Goal: Task Accomplishment & Management: Use online tool/utility

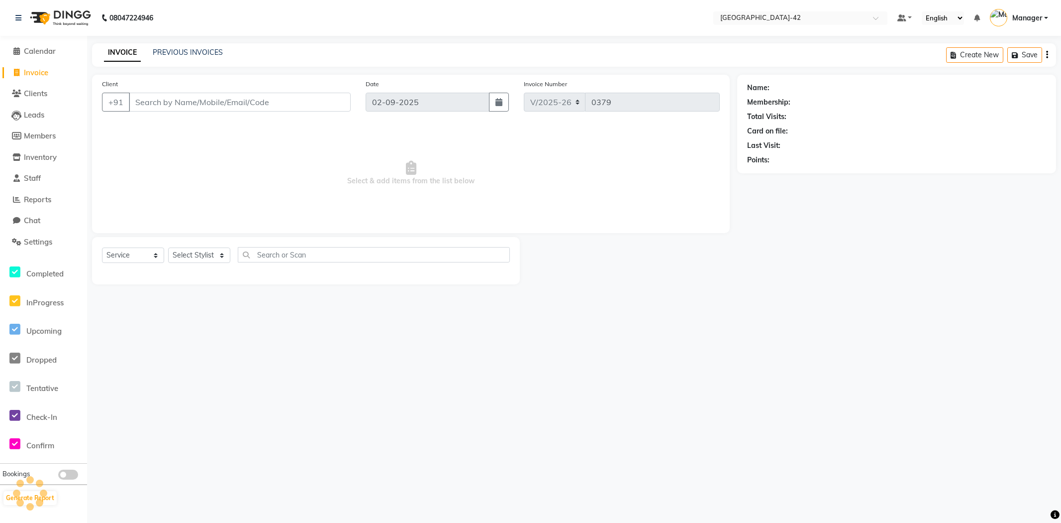
select select "8692"
select select "service"
click at [232, 115] on div "Client +91" at bounding box center [227, 99] width 264 height 41
click at [239, 104] on input "Client" at bounding box center [240, 102] width 222 height 19
type input "9899934741"
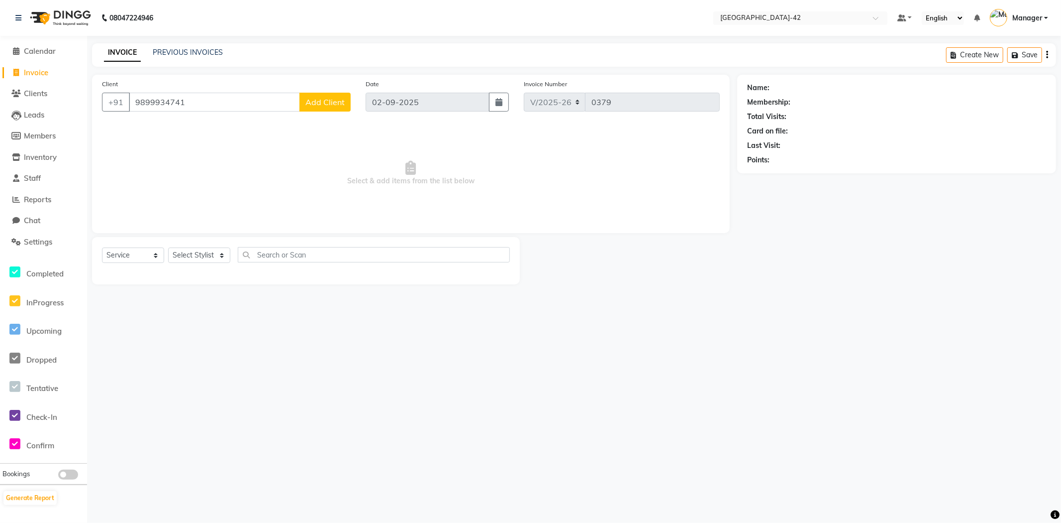
click at [333, 113] on div "Client +91 9899934741 Add Client" at bounding box center [227, 99] width 264 height 41
click at [328, 105] on span "Add Client" at bounding box center [325, 102] width 39 height 10
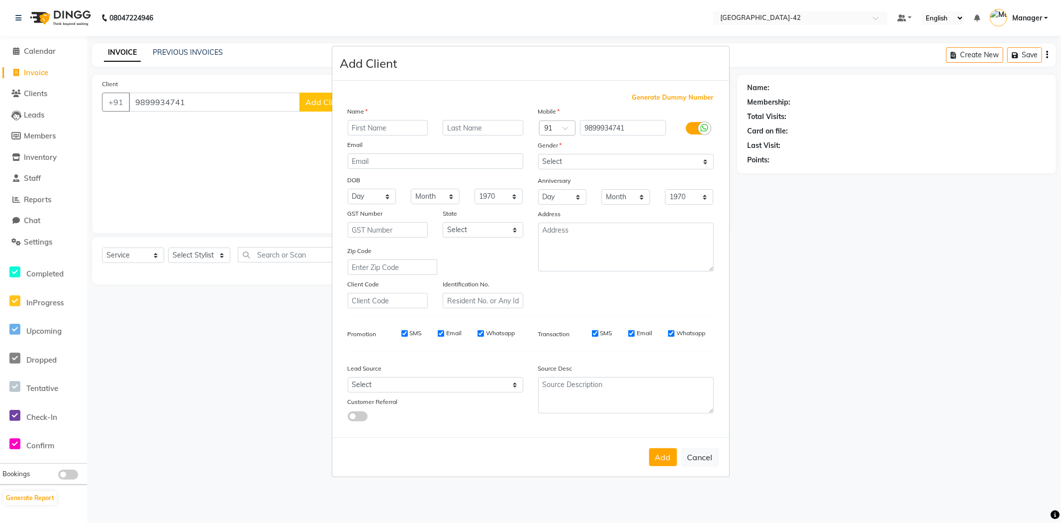
click at [391, 129] on input "text" at bounding box center [388, 127] width 81 height 15
type input "SHAMI"
click at [471, 120] on input "text" at bounding box center [483, 127] width 81 height 15
click at [655, 361] on div "Source Desc" at bounding box center [626, 390] width 191 height 62
click at [508, 128] on input "CLIENTG" at bounding box center [483, 127] width 81 height 15
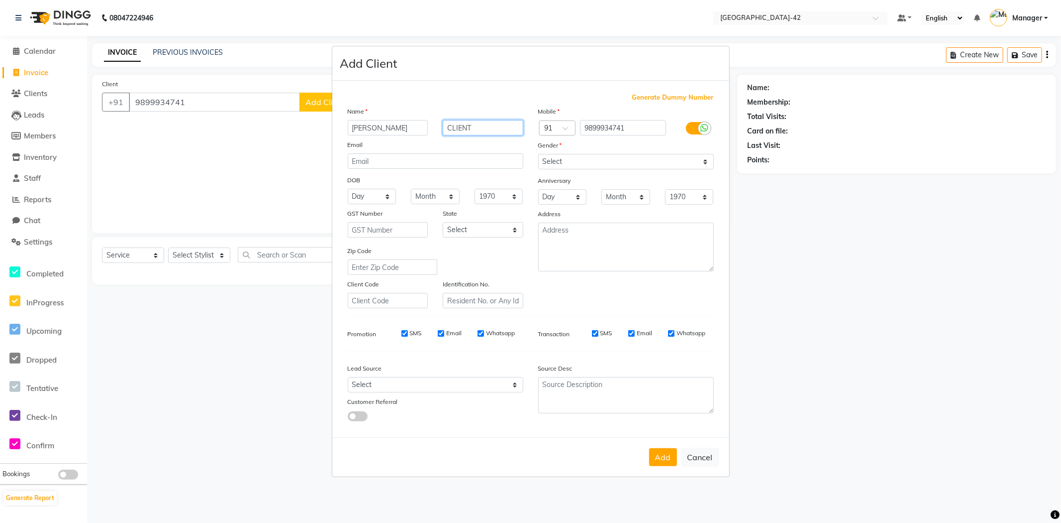
type input "CLIENT"
click at [621, 175] on div "Anniversary" at bounding box center [626, 181] width 191 height 16
click at [642, 156] on select "Select Male Female Other Prefer Not To Say" at bounding box center [626, 161] width 176 height 15
select select "female"
click at [538, 154] on select "Select Male Female Other Prefer Not To Say" at bounding box center [626, 161] width 176 height 15
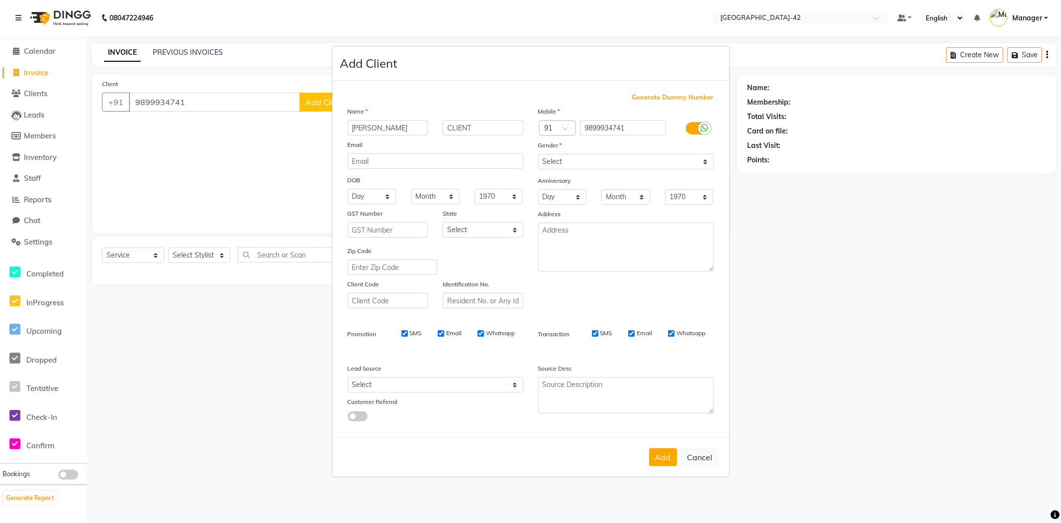
click at [653, 455] on button "Add" at bounding box center [663, 457] width 28 height 18
select select
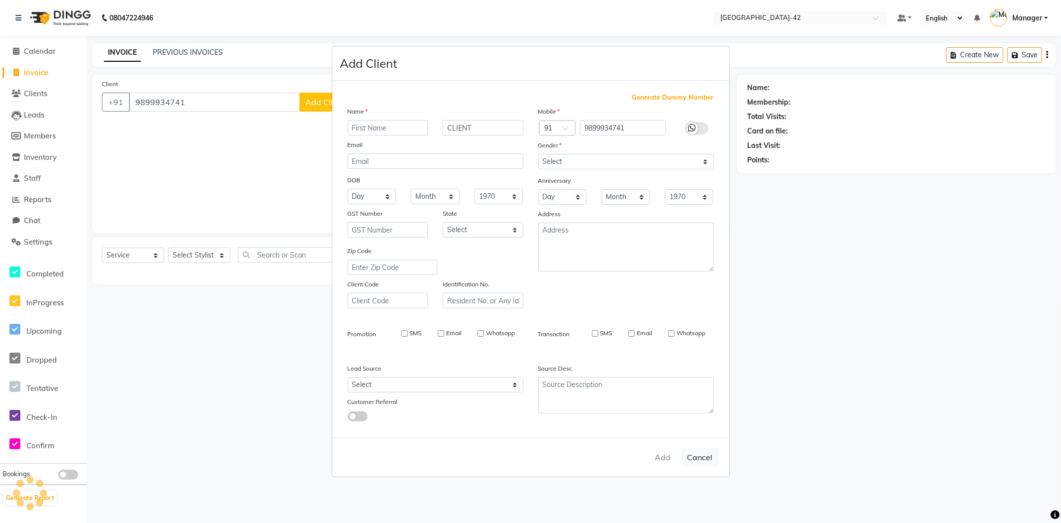
select select
checkbox input "false"
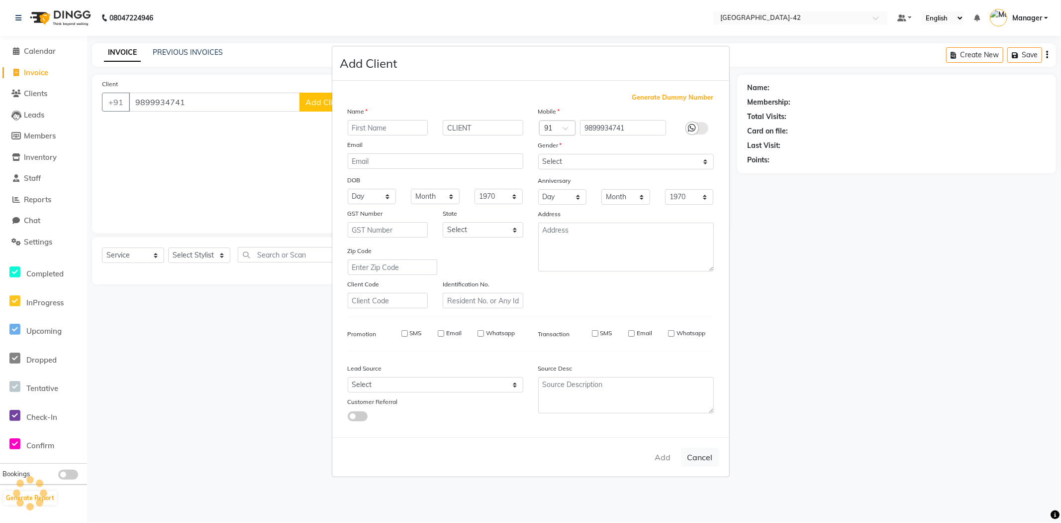
checkbox input "false"
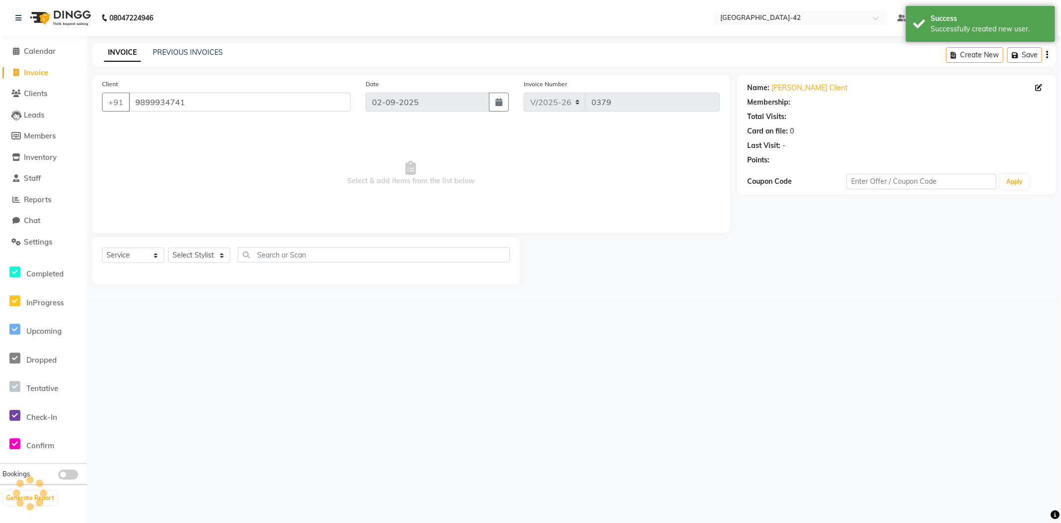
select select "1: Object"
click at [710, 361] on div "08047224946 Select Location × Looks Golf Avenue, Gurgaon Sector-42 Default Pane…" at bounding box center [530, 261] width 1061 height 523
click at [228, 258] on select "Select Stylist Ajay Aman_Pdct Amjad_asst Ankit_asst Asif_BRB Basant_Pdct Counte…" at bounding box center [199, 254] width 62 height 15
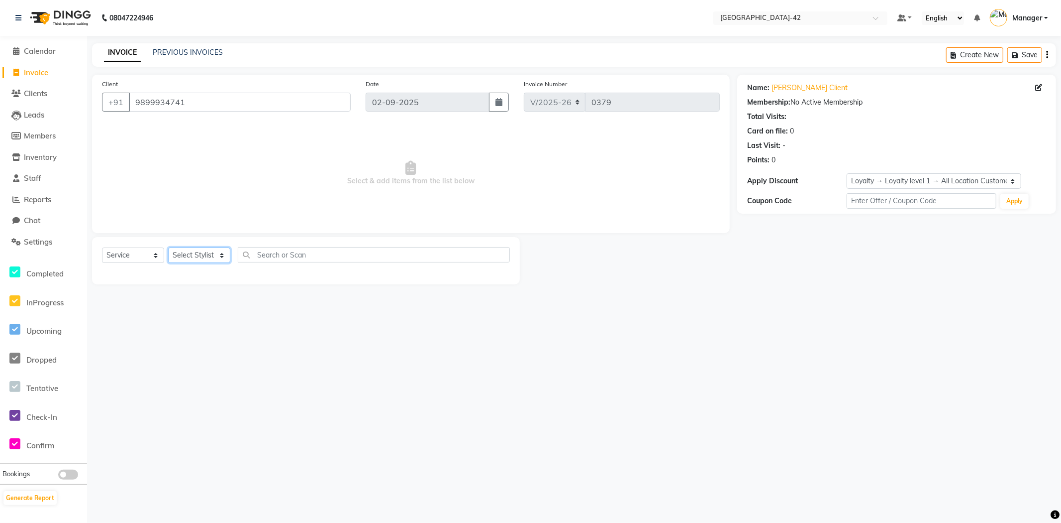
select select "90268"
click at [168, 248] on select "Select Stylist Ajay Aman_Pdct Amjad_asst Ankit_asst Asif_BRB Basant_Pdct Counte…" at bounding box center [199, 254] width 62 height 15
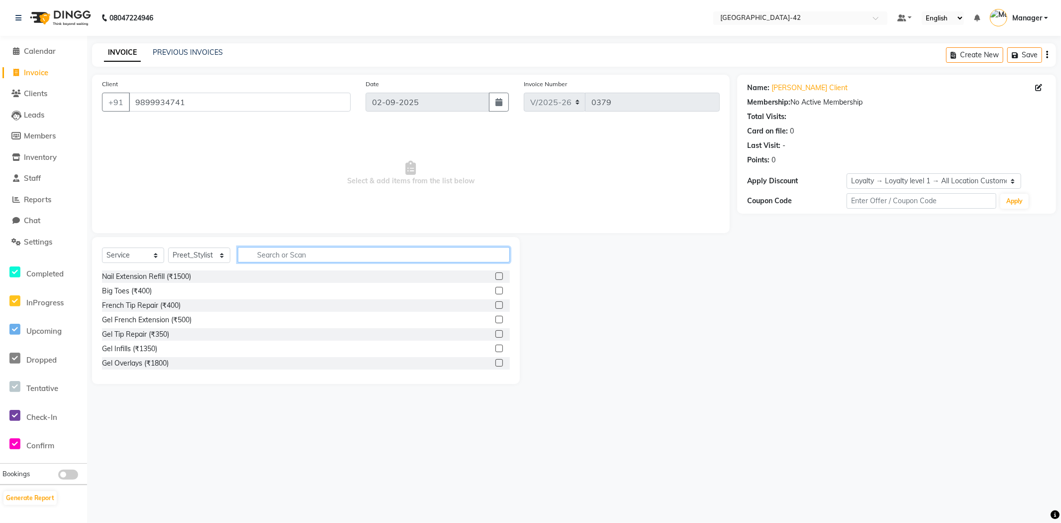
click at [281, 256] on input "text" at bounding box center [374, 254] width 272 height 15
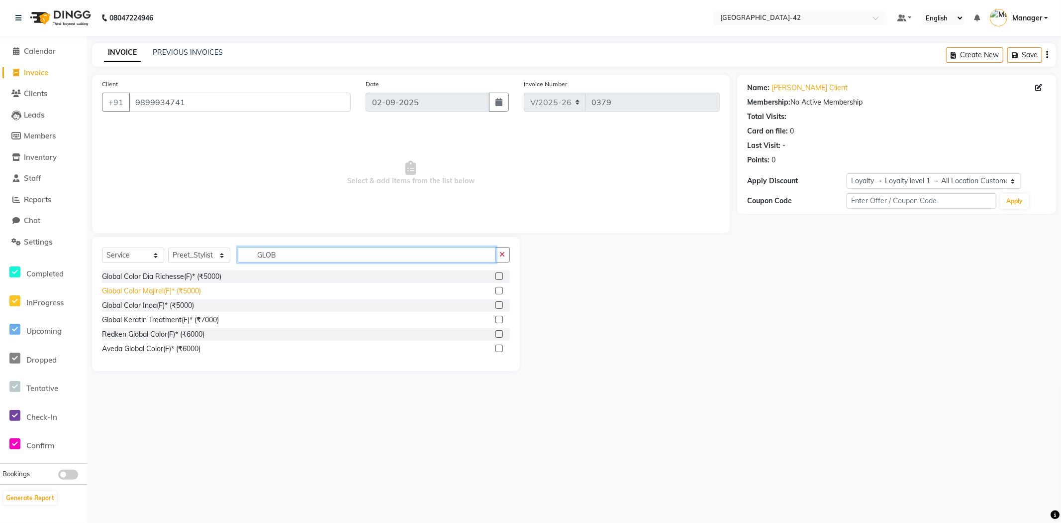
type input "GLOB"
click at [180, 292] on div "Global Color Majirel(F)* (₹5000)" at bounding box center [151, 291] width 99 height 10
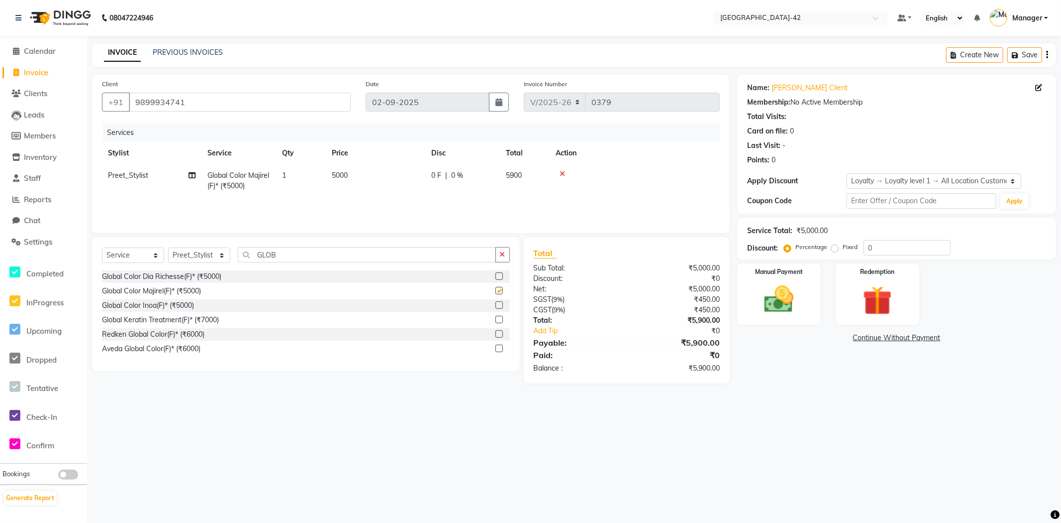
checkbox input "false"
drag, startPoint x: 315, startPoint y: 258, endPoint x: 180, endPoint y: 247, distance: 135.3
click at [180, 247] on div "Select Service Product Membership Package Voucher Prepaid Gift Card Select Styl…" at bounding box center [306, 258] width 408 height 23
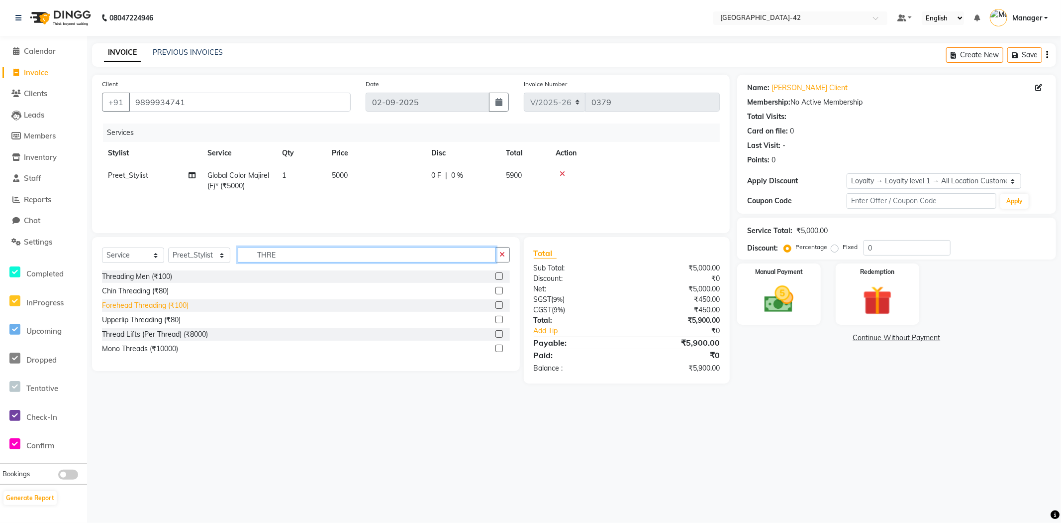
type input "THRE"
drag, startPoint x: 132, startPoint y: 307, endPoint x: 133, endPoint y: 291, distance: 15.5
click at [131, 307] on div "Forehead Threading (₹100)" at bounding box center [145, 305] width 87 height 10
checkbox input "false"
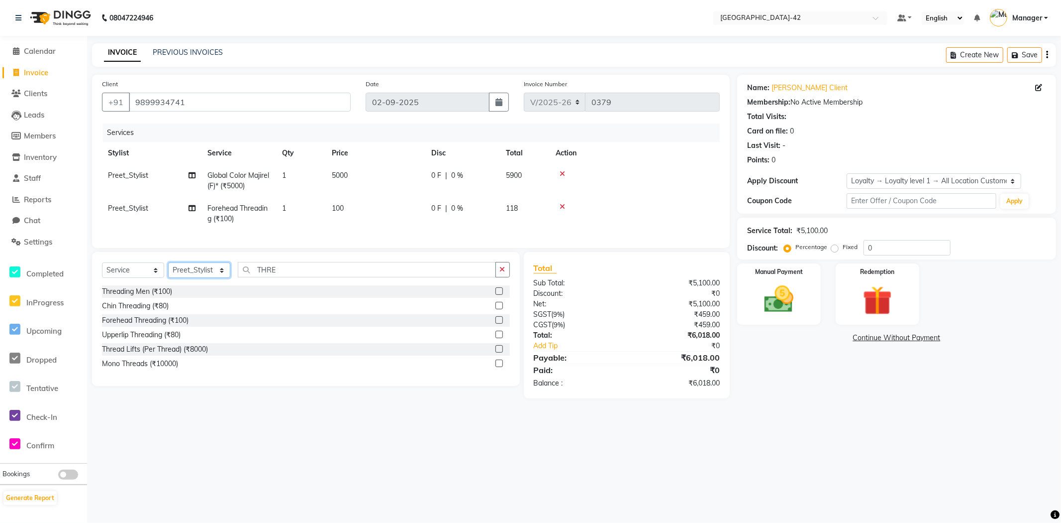
click at [221, 278] on select "Select Stylist Ajay Aman_Pdct Amjad_asst Ankit_asst Asif_BRB Basant_Pdct Counte…" at bounding box center [199, 269] width 62 height 15
select select "88343"
click at [168, 271] on select "Select Stylist Ajay Aman_Pdct Amjad_asst Ankit_asst Asif_BRB Basant_Pdct Counte…" at bounding box center [199, 269] width 62 height 15
click at [794, 310] on img at bounding box center [779, 299] width 50 height 35
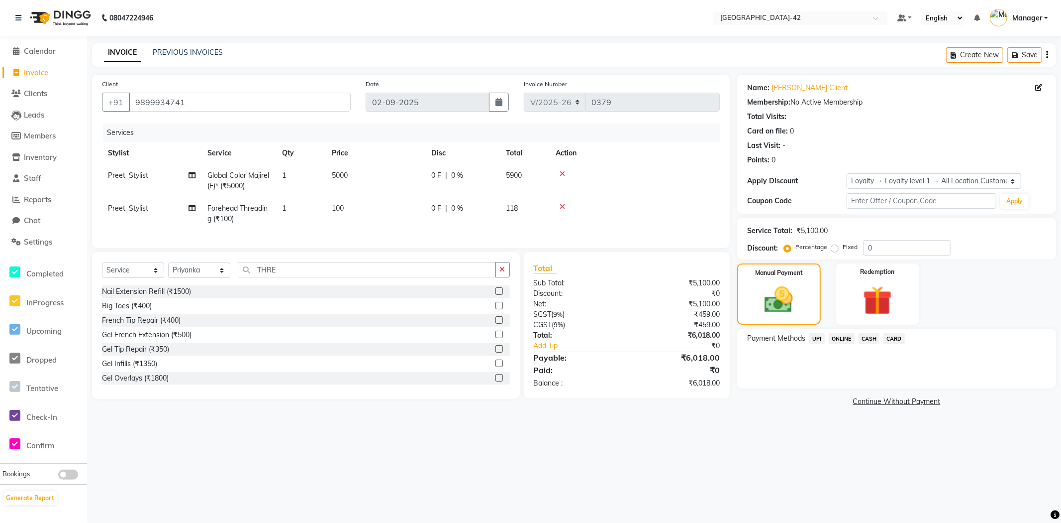
click at [896, 340] on span "CARD" at bounding box center [894, 337] width 21 height 11
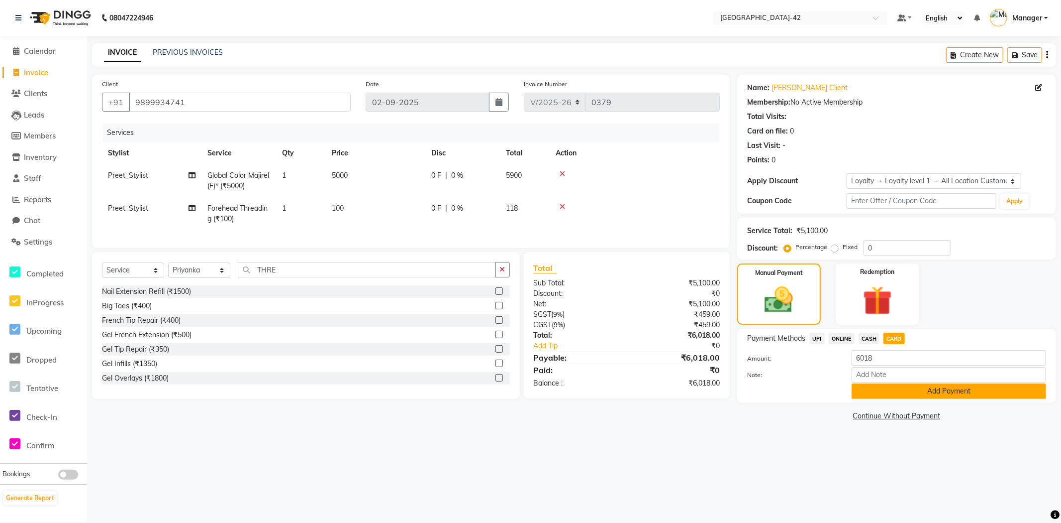
click at [902, 395] on button "Add Payment" at bounding box center [949, 390] width 195 height 15
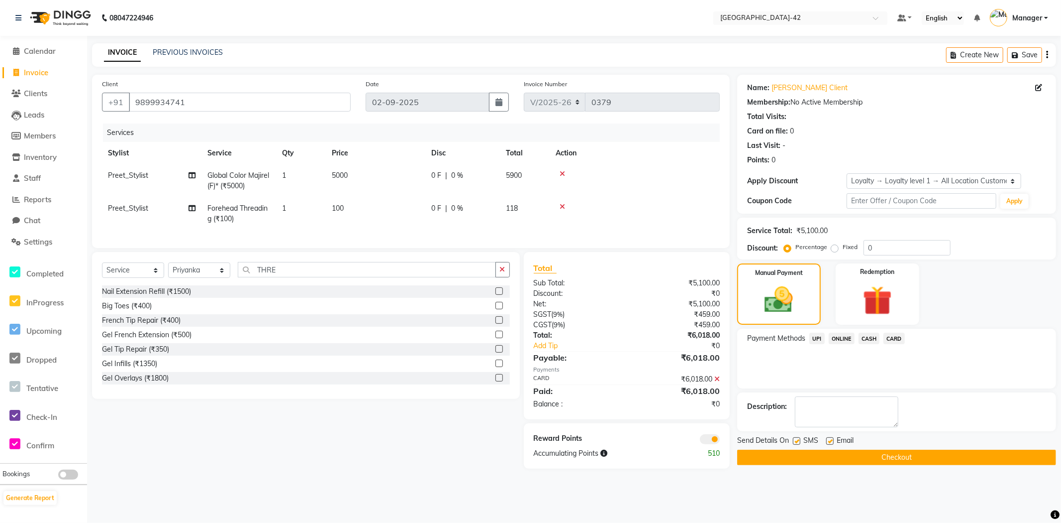
click at [781, 460] on button "Checkout" at bounding box center [897, 456] width 319 height 15
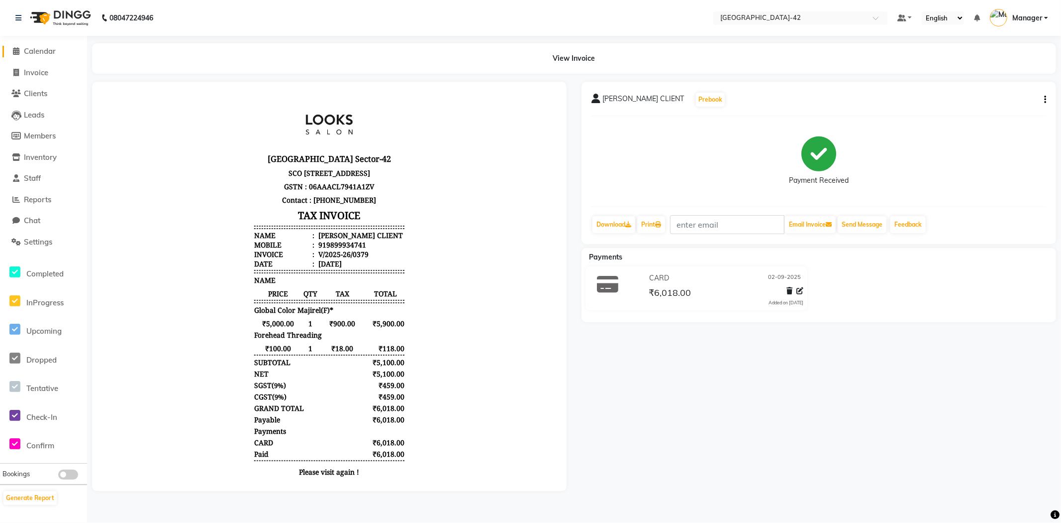
click at [22, 52] on span at bounding box center [16, 51] width 15 height 11
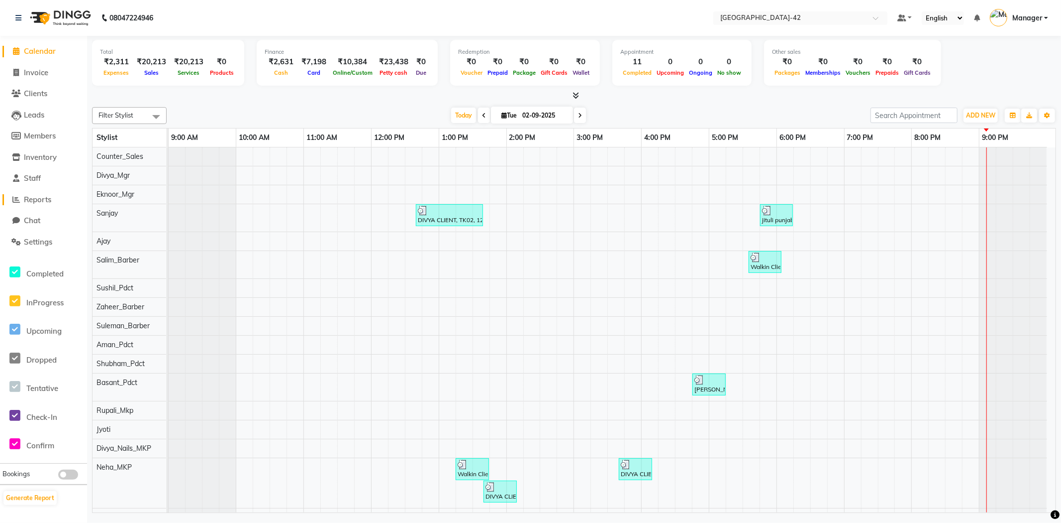
click at [48, 197] on span "Reports" at bounding box center [37, 199] width 27 height 9
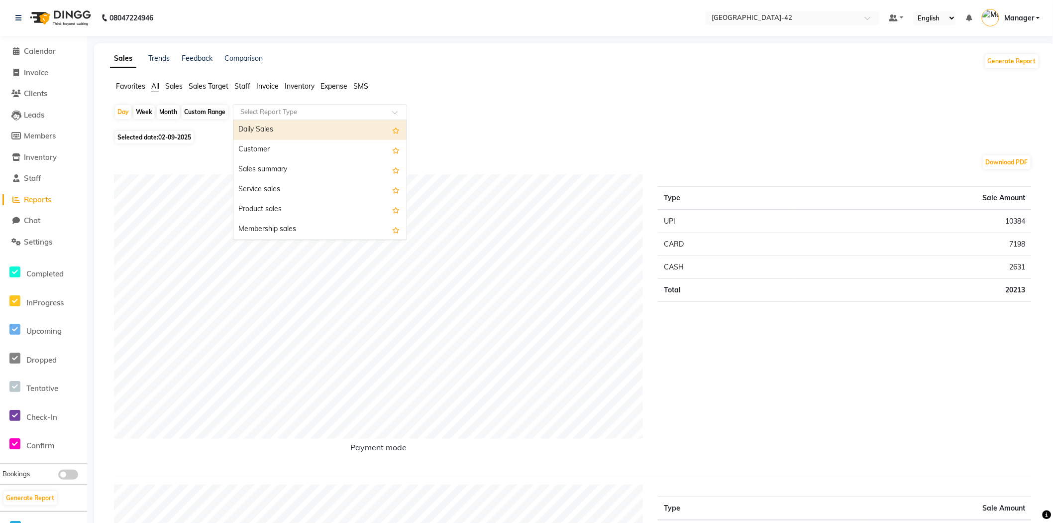
click at [362, 112] on input "text" at bounding box center [309, 112] width 143 height 10
click at [43, 202] on span "Reports" at bounding box center [37, 199] width 27 height 9
click at [240, 86] on span "Staff" at bounding box center [242, 86] width 16 height 9
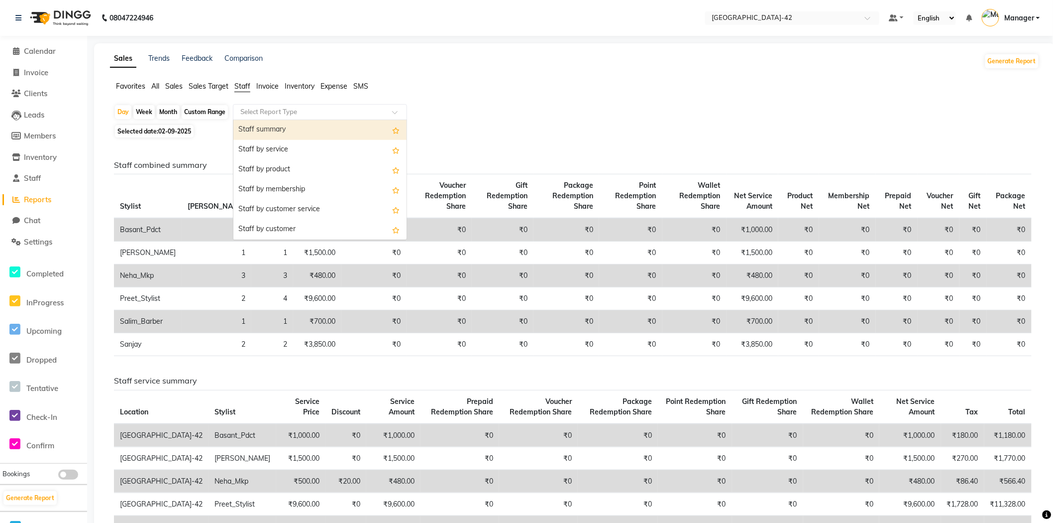
click at [342, 115] on input "text" at bounding box center [309, 112] width 143 height 10
click at [330, 132] on div "Staff summary" at bounding box center [319, 130] width 173 height 20
select select "full_report"
select select "csv"
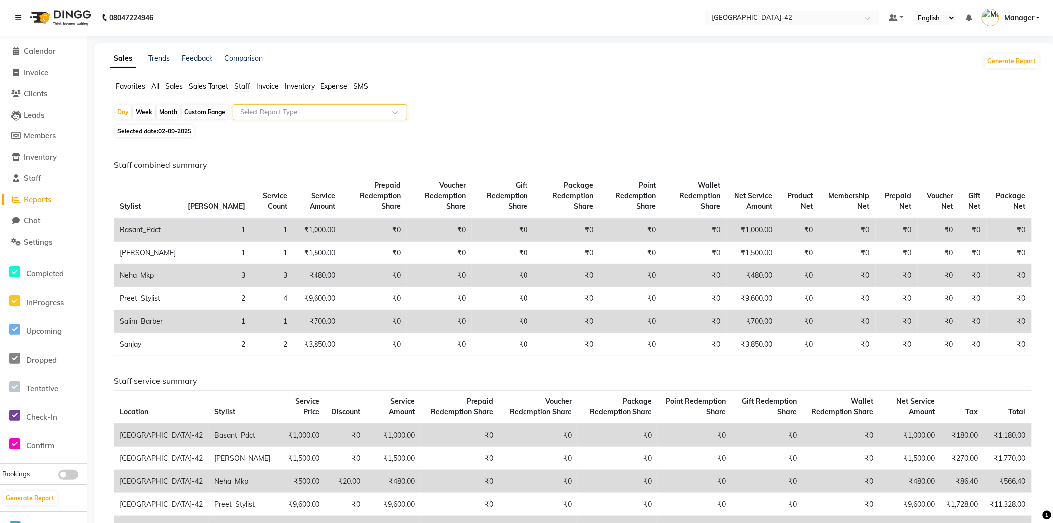
click at [176, 91] on li "Sales" at bounding box center [173, 86] width 17 height 10
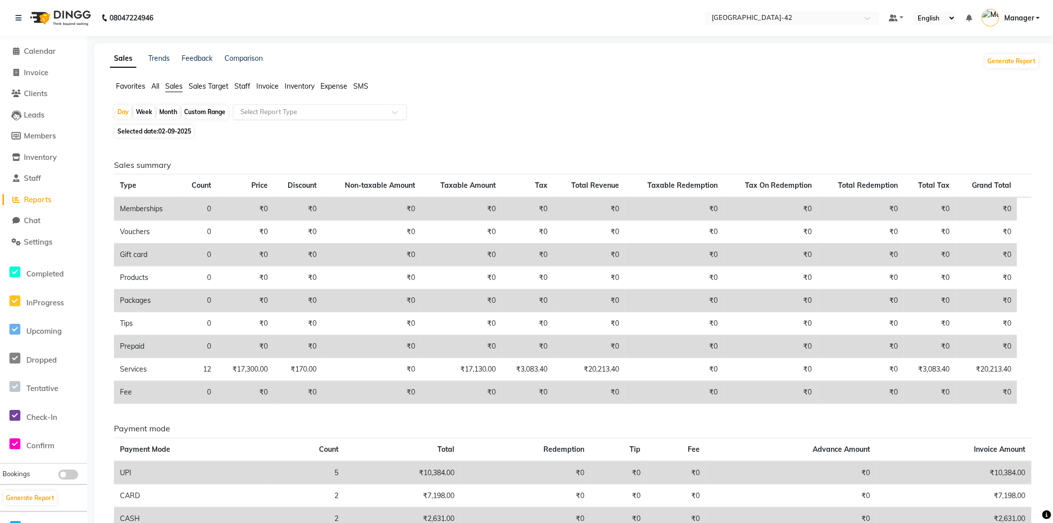
click at [236, 86] on span "Staff" at bounding box center [242, 86] width 16 height 9
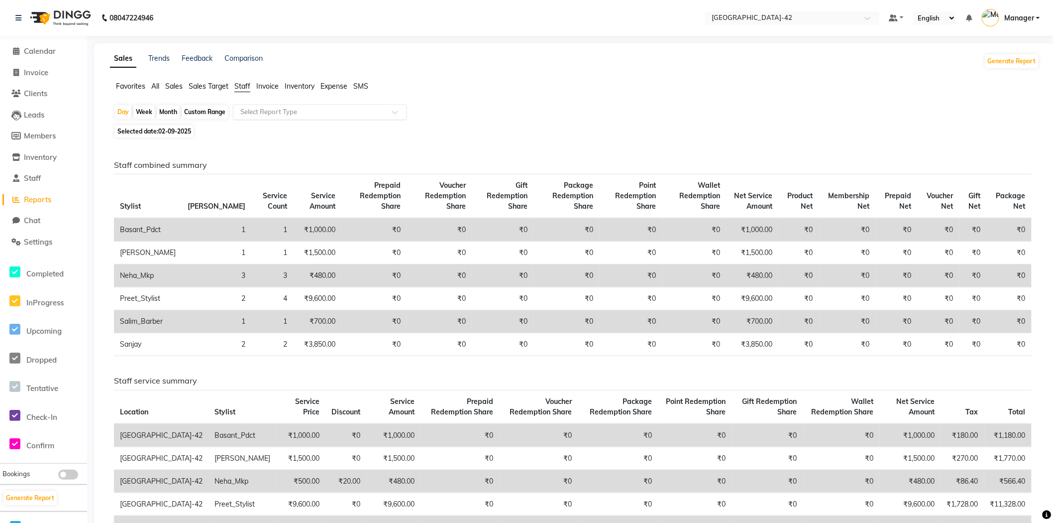
click at [289, 108] on input "text" at bounding box center [309, 112] width 143 height 10
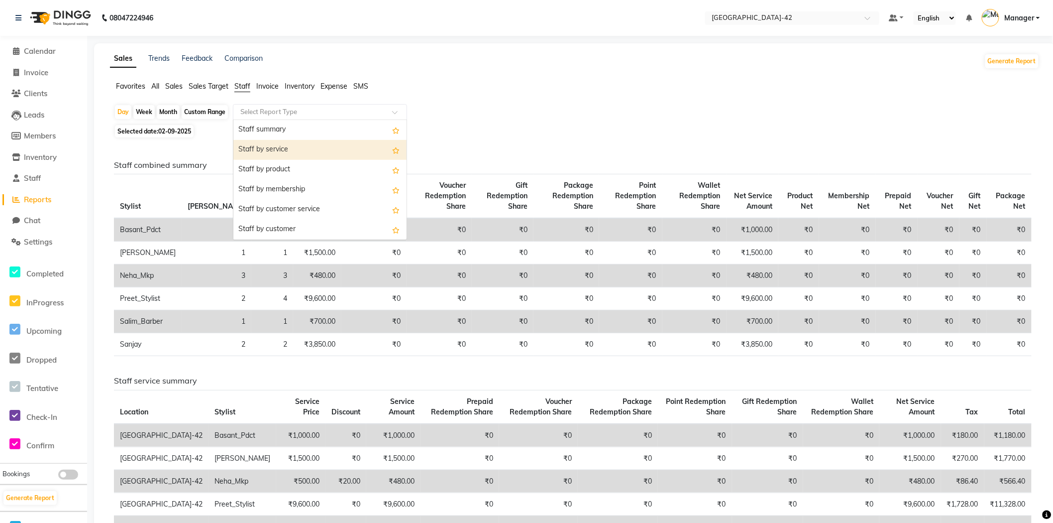
click at [287, 148] on div "Staff by service" at bounding box center [319, 150] width 173 height 20
select select "full_report"
select select "csv"
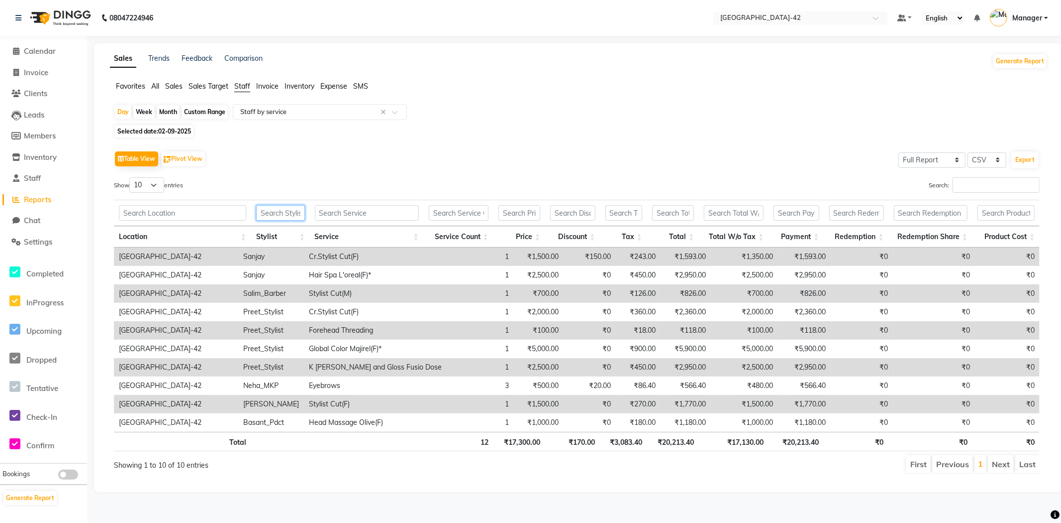
click at [289, 211] on input "text" at bounding box center [280, 212] width 49 height 15
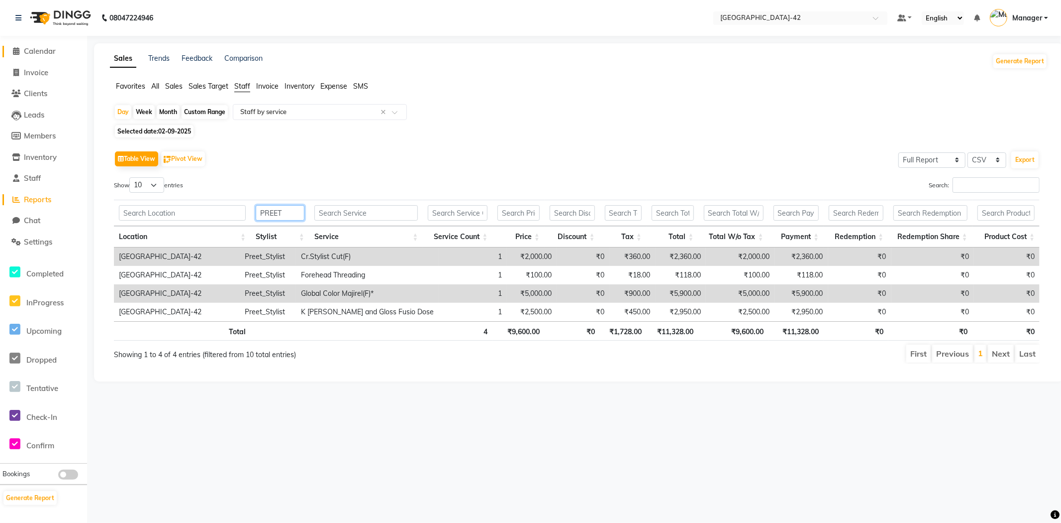
type input "PREET"
click at [46, 51] on span "Calendar" at bounding box center [40, 50] width 32 height 9
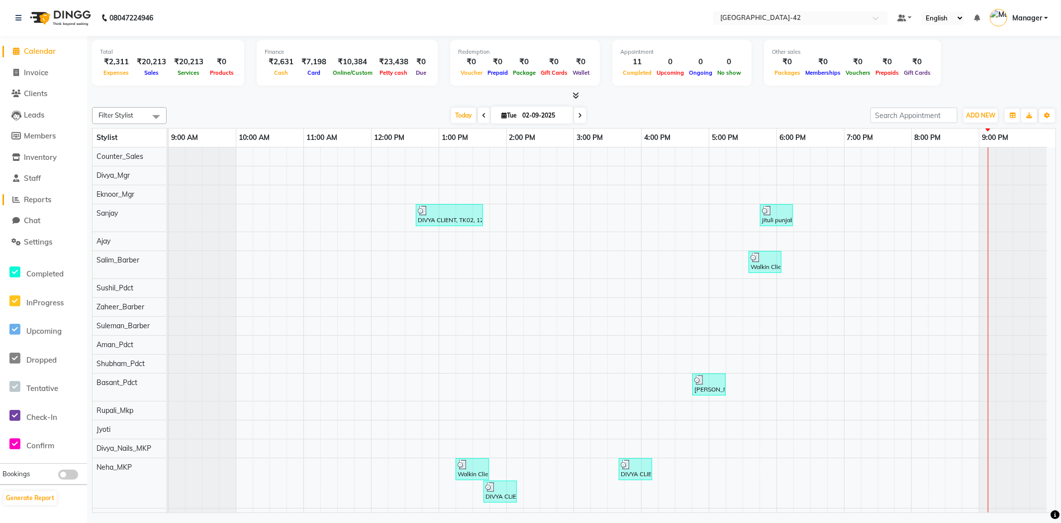
click at [41, 198] on span "Reports" at bounding box center [37, 199] width 27 height 9
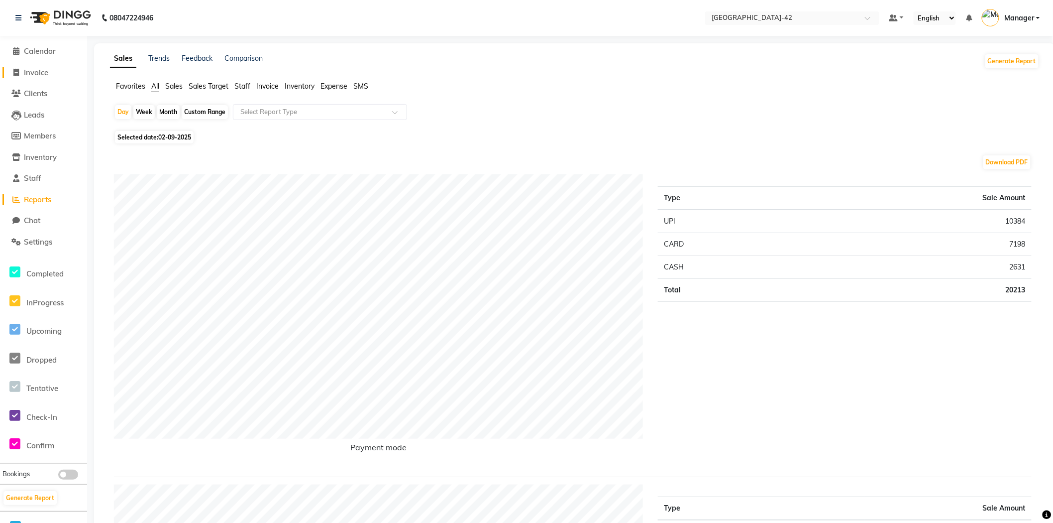
click at [38, 76] on span "Invoice" at bounding box center [36, 72] width 24 height 9
select select "service"
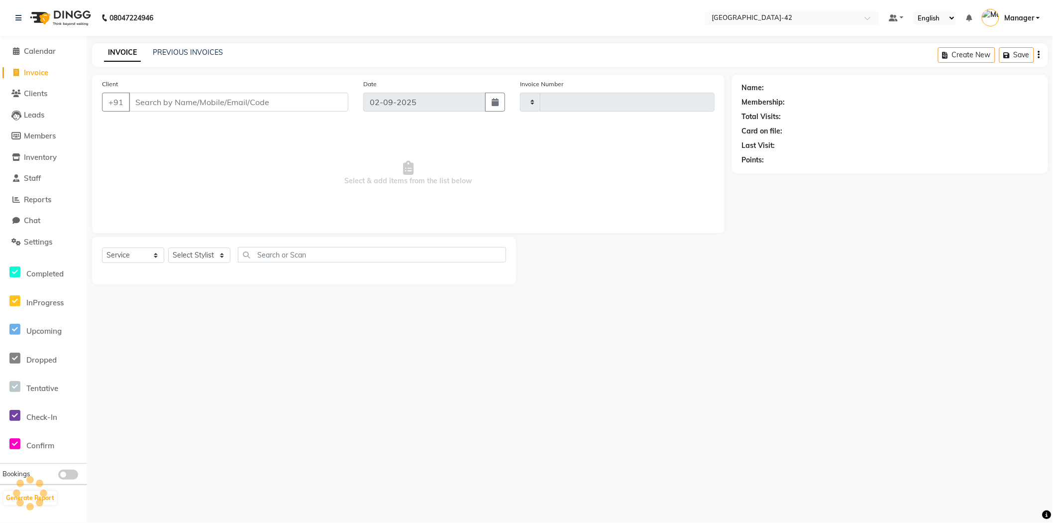
type input "0380"
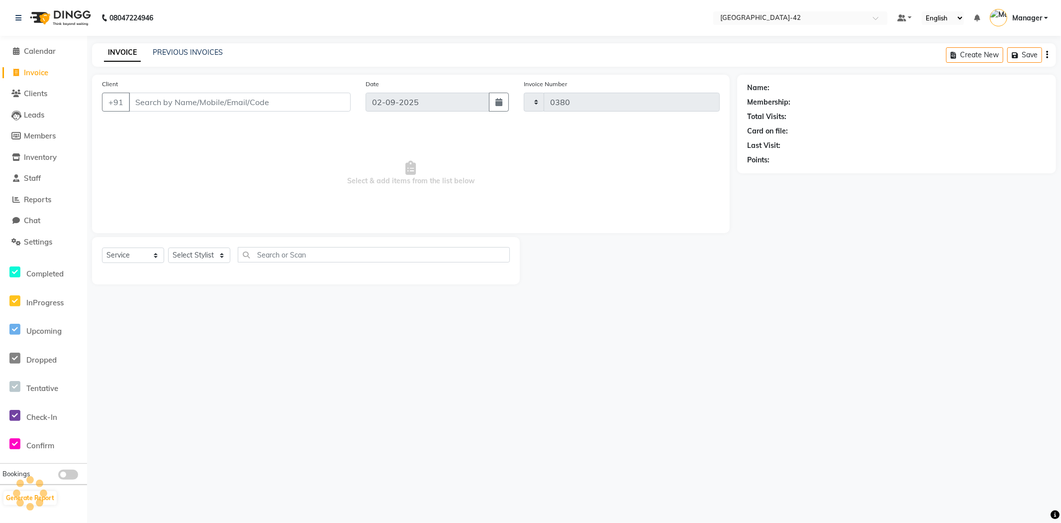
select select "8692"
click at [175, 58] on div "INVOICE PREVIOUS INVOICES" at bounding box center [163, 52] width 143 height 11
click at [190, 52] on link "PREVIOUS INVOICES" at bounding box center [188, 52] width 70 height 9
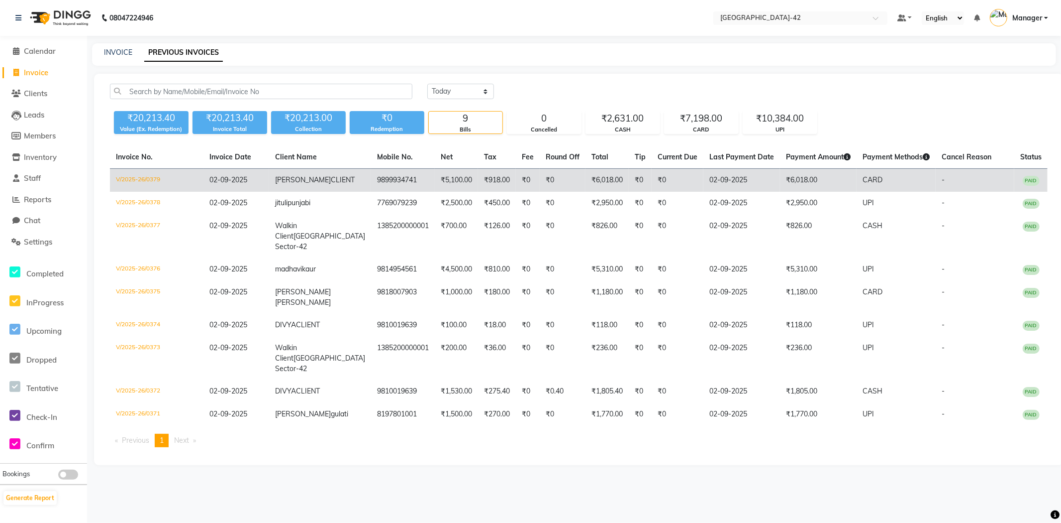
click at [1023, 185] on td "PAID" at bounding box center [1031, 180] width 33 height 23
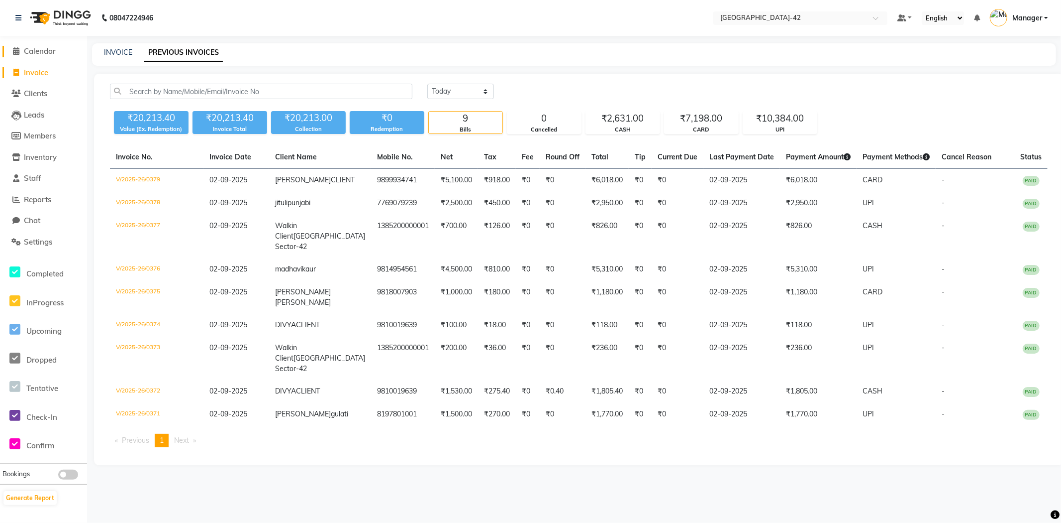
click at [39, 53] on span "Calendar" at bounding box center [40, 50] width 32 height 9
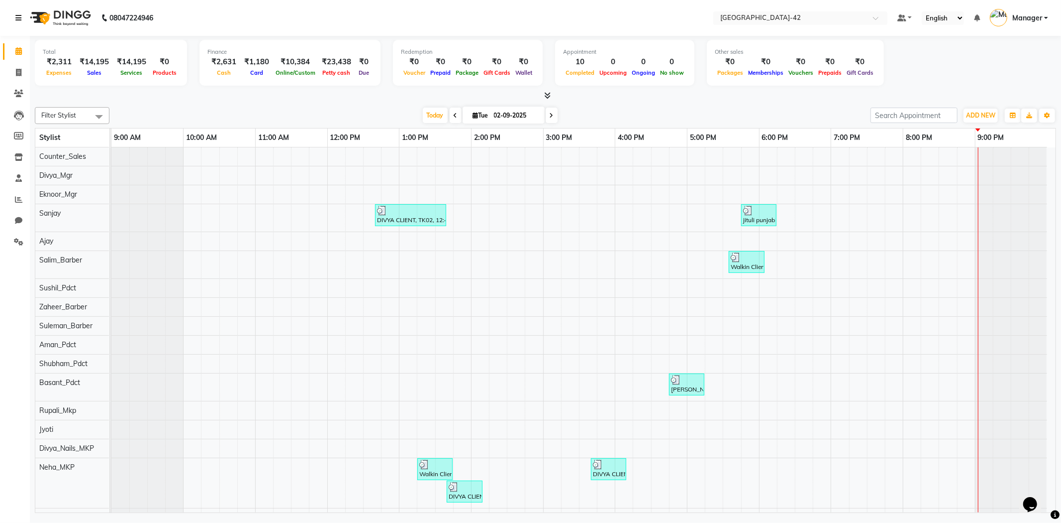
click at [21, 14] on link at bounding box center [20, 18] width 10 height 28
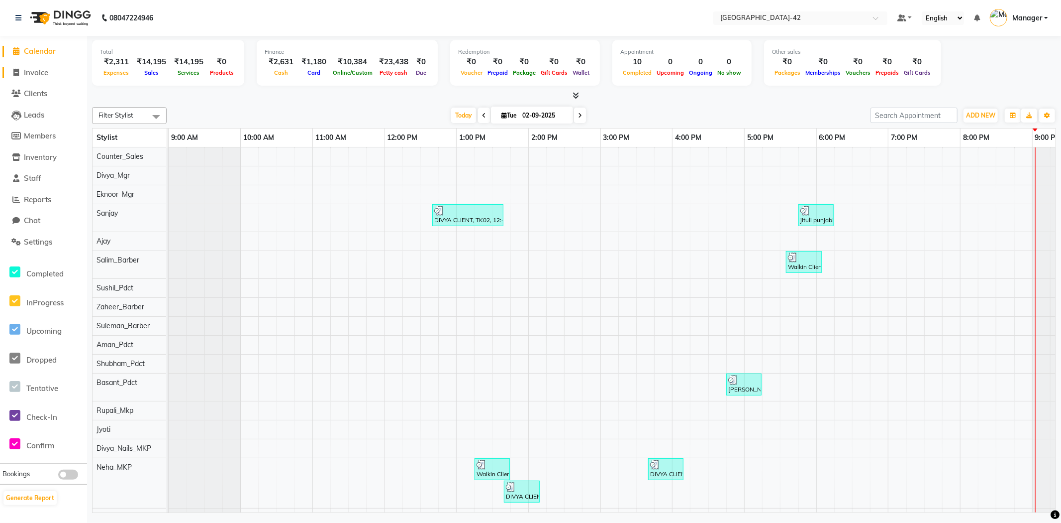
click at [31, 76] on span "Invoice" at bounding box center [36, 72] width 24 height 9
select select "service"
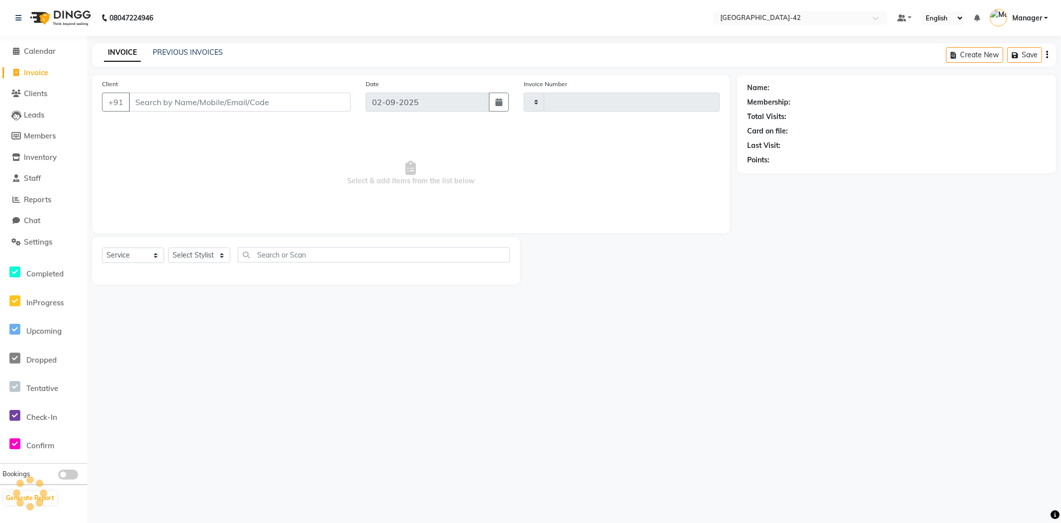
type input "0379"
select select "8692"
click at [50, 54] on span "Calendar" at bounding box center [40, 50] width 32 height 9
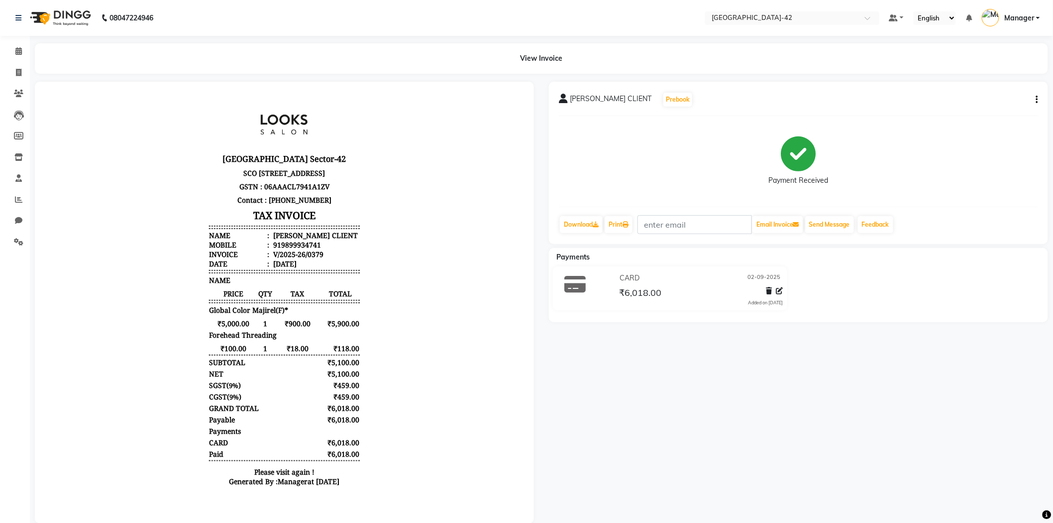
click at [1037, 100] on icon "button" at bounding box center [1037, 100] width 2 height 0
click at [991, 107] on div "Edit Item Staff" at bounding box center [987, 106] width 68 height 12
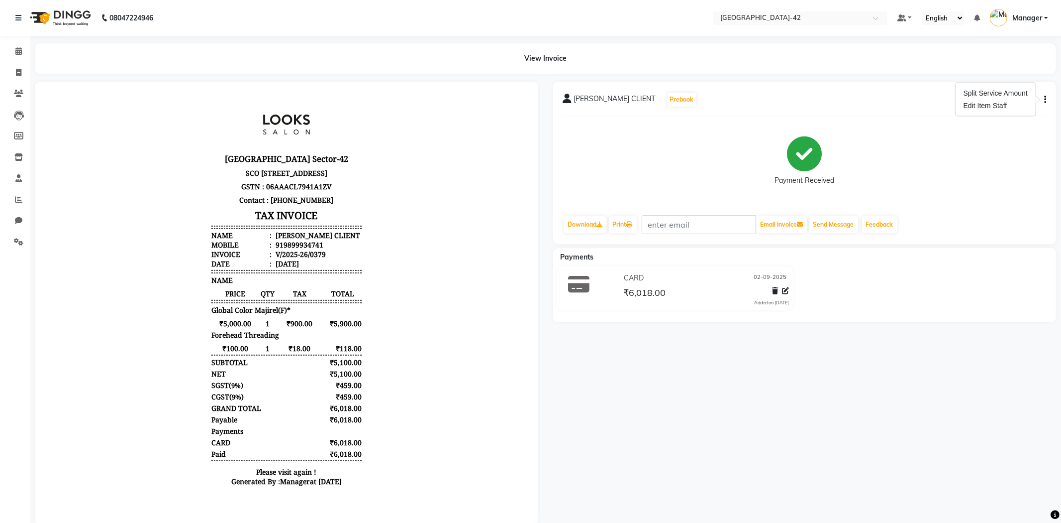
select select "90268"
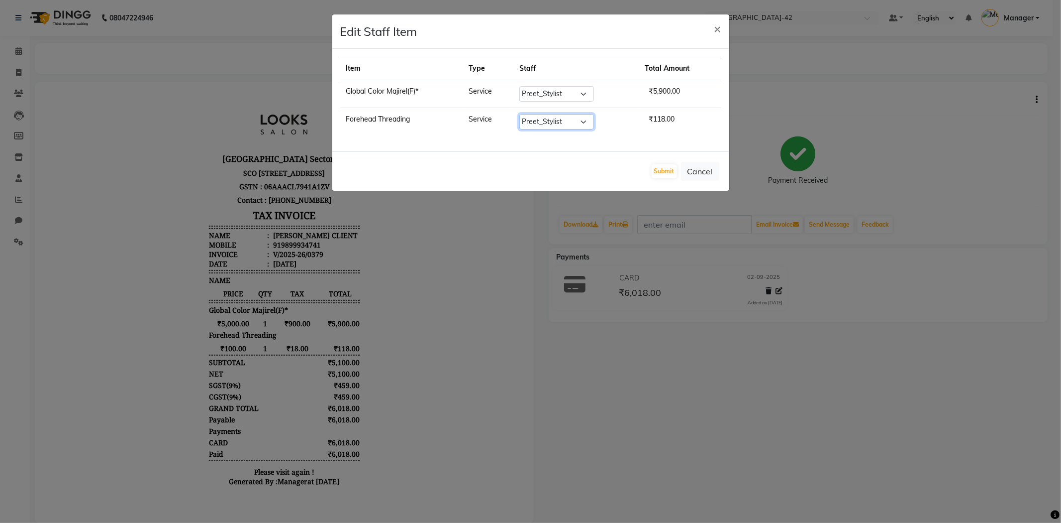
click at [586, 121] on select "Select Ajay Aman_Pdct Amjad_asst Ankit_asst Asif_BRB Basant_Pdct Counter_Sales …" at bounding box center [557, 121] width 75 height 15
select select "88343"
click at [521, 114] on select "Select Ajay Aman_Pdct Amjad_asst Ankit_asst Asif_BRB Basant_Pdct Counter_Sales …" at bounding box center [557, 121] width 75 height 15
click at [665, 170] on button "Submit" at bounding box center [664, 171] width 25 height 14
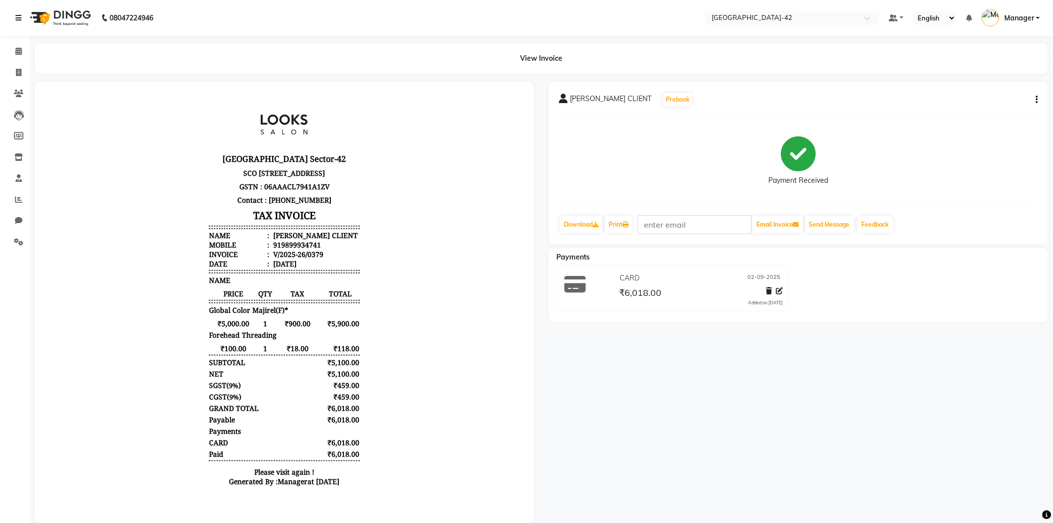
click at [22, 11] on link at bounding box center [20, 18] width 10 height 28
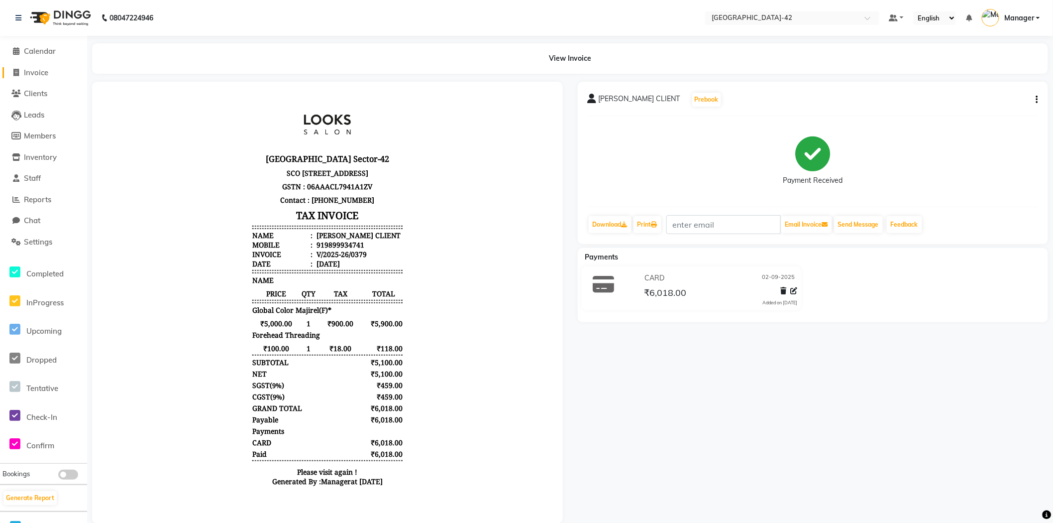
click at [38, 70] on span "Invoice" at bounding box center [36, 72] width 24 height 9
select select "service"
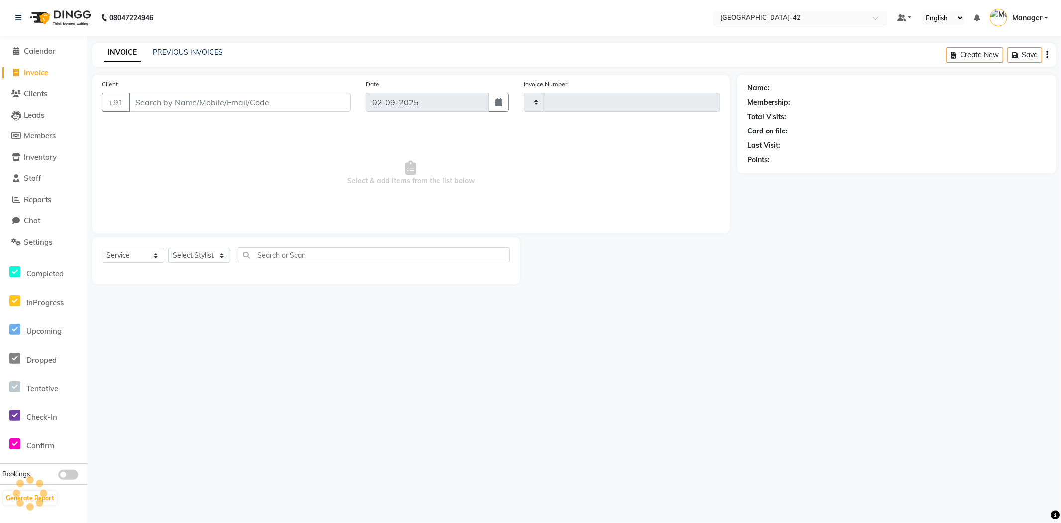
type input "0380"
select select "8692"
drag, startPoint x: 157, startPoint y: 88, endPoint x: 157, endPoint y: 109, distance: 21.9
click at [157, 91] on div "Client +91" at bounding box center [227, 99] width 264 height 41
click at [157, 110] on input "Client" at bounding box center [240, 102] width 222 height 19
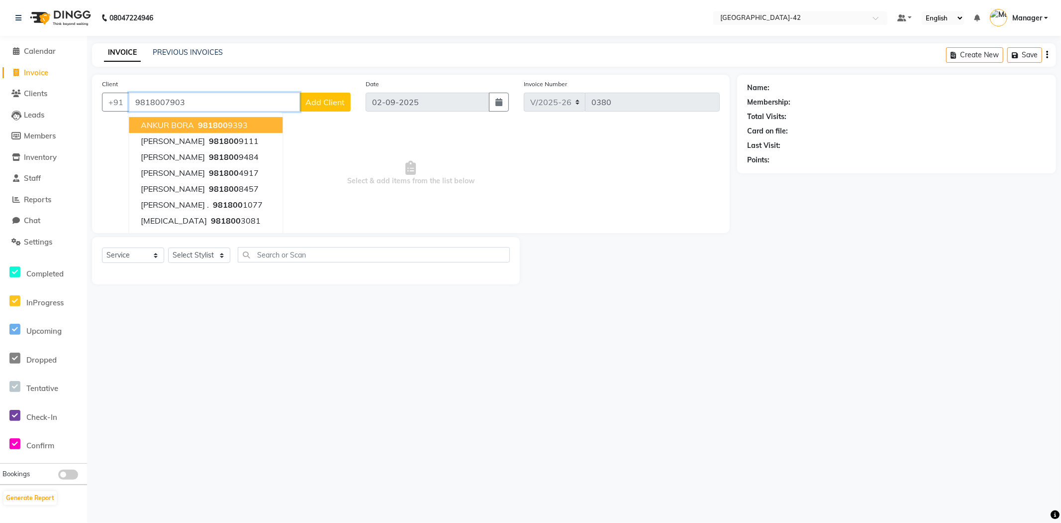
type input "9818007903"
select select "1: Object"
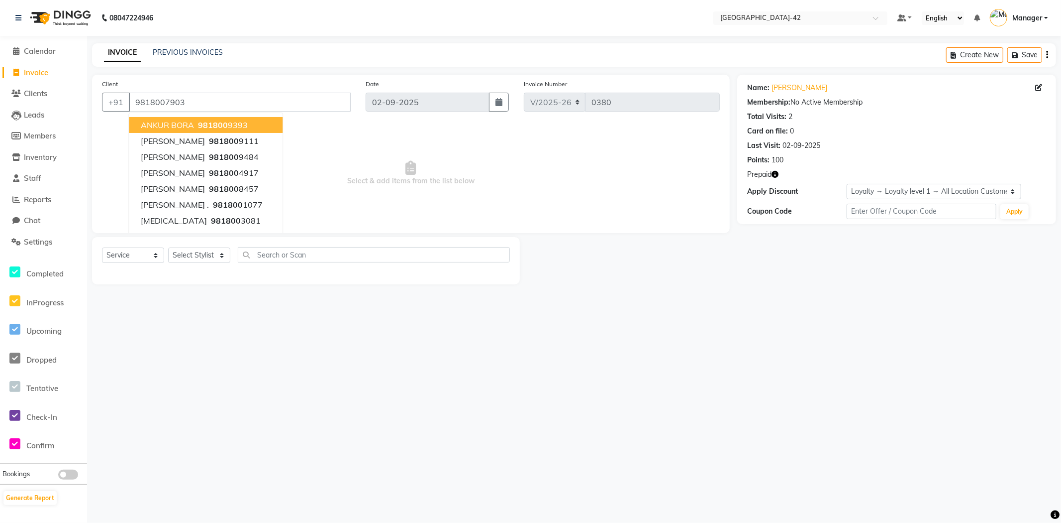
click at [773, 172] on icon "button" at bounding box center [775, 174] width 7 height 7
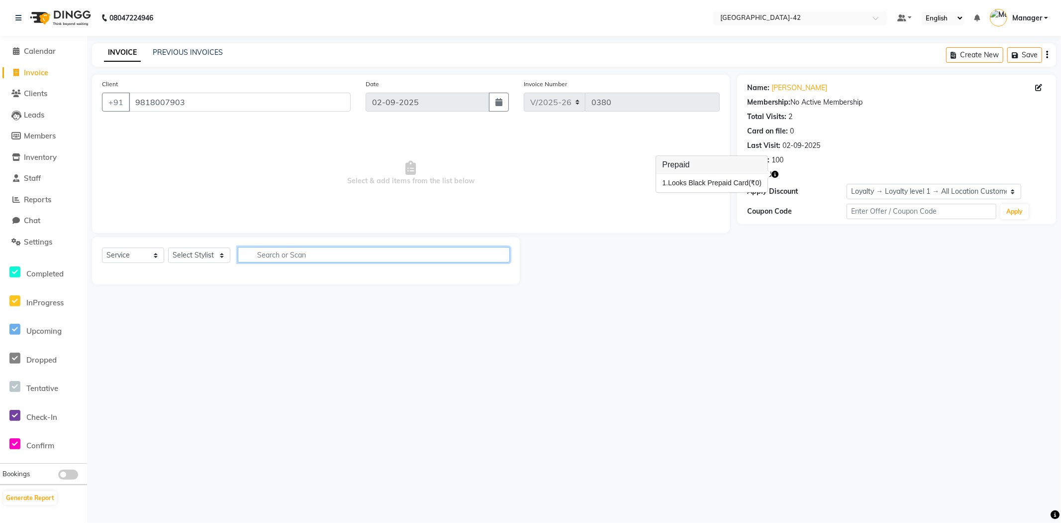
click at [269, 256] on input "text" at bounding box center [374, 254] width 272 height 15
click at [299, 252] on input "text" at bounding box center [374, 254] width 272 height 15
type input "T"
type input "I"
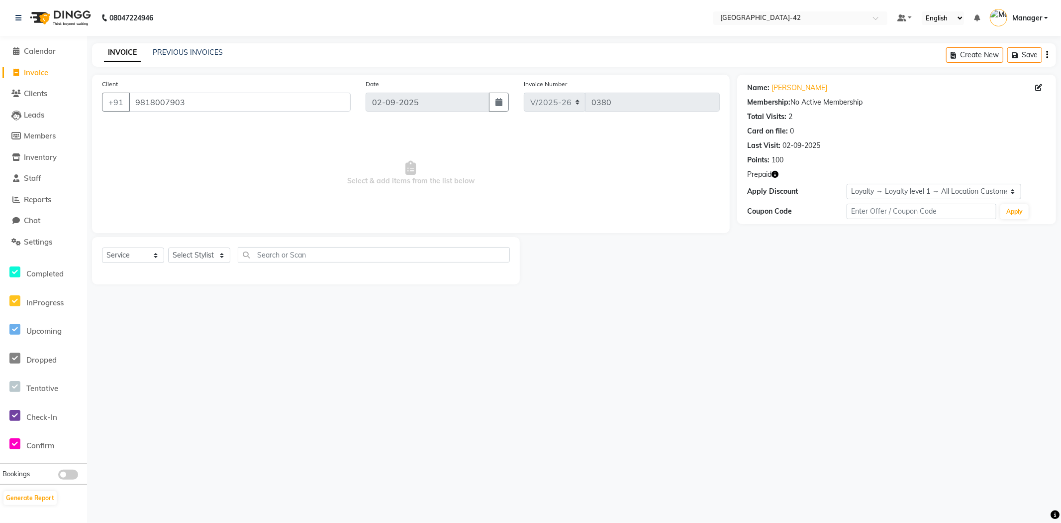
drag, startPoint x: 215, startPoint y: 367, endPoint x: 207, endPoint y: 310, distance: 57.9
click at [215, 367] on div "08047224946 Select Location × Looks Golf Avenue, Gurgaon Sector-42 Default Pane…" at bounding box center [530, 261] width 1061 height 523
click at [210, 262] on select "Select Stylist Ajay Aman_Pdct Amjad_asst Ankit_asst Asif_BRB Basant_Pdct Counte…" at bounding box center [199, 254] width 62 height 15
select select "88738"
click at [168, 248] on select "Select Stylist Ajay Aman_Pdct Amjad_asst Ankit_asst Asif_BRB Basant_Pdct Counte…" at bounding box center [199, 254] width 62 height 15
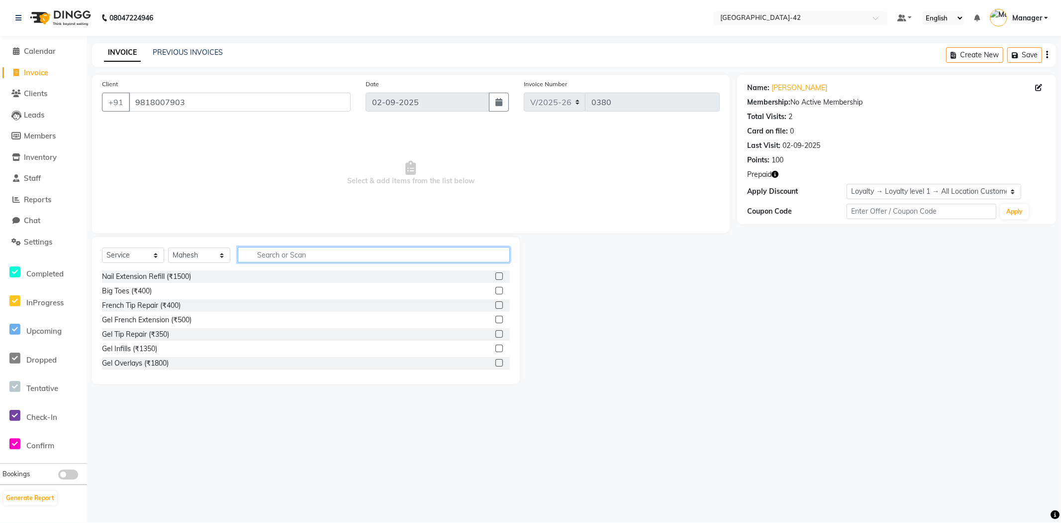
click at [290, 252] on input "text" at bounding box center [374, 254] width 272 height 15
type input "TOUC"
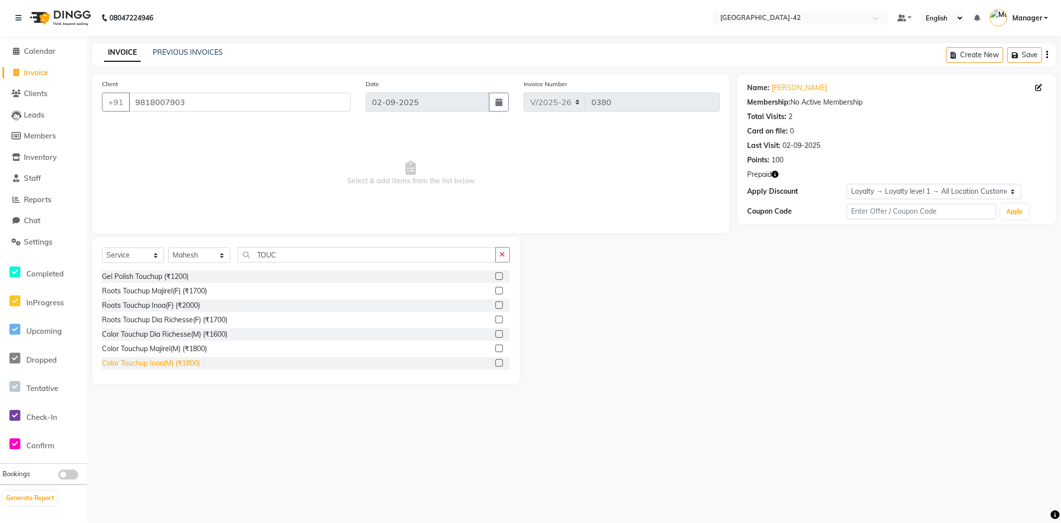
click at [142, 365] on div "Color Touchup Inoa(M) (₹1800)" at bounding box center [151, 363] width 98 height 10
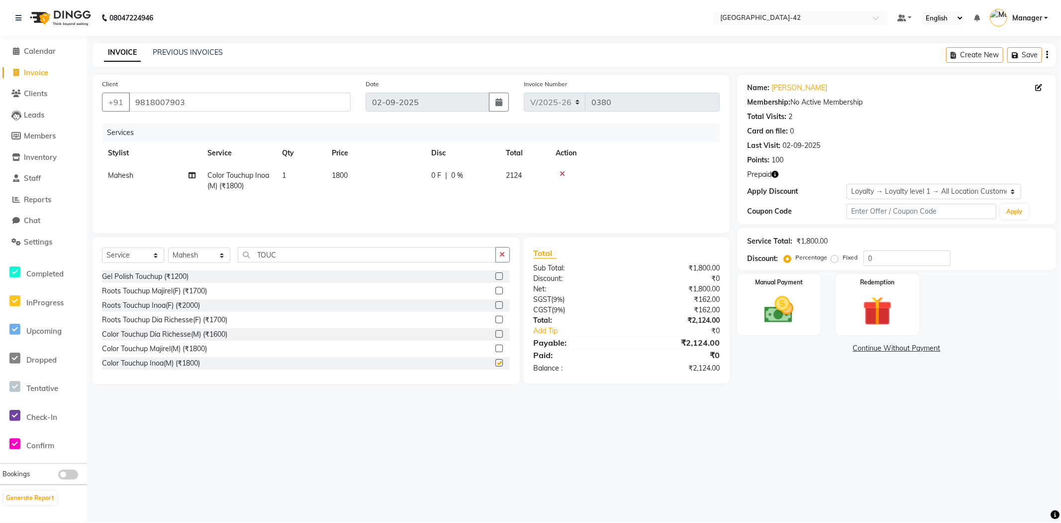
checkbox input "false"
click at [219, 260] on select "Select Stylist Ajay Aman_Pdct Amjad_asst Ankit_asst Asif_BRB Basant_Pdct Counte…" at bounding box center [199, 254] width 62 height 15
select select "88343"
click at [168, 248] on select "Select Stylist Ajay Aman_Pdct Amjad_asst Ankit_asst Asif_BRB Basant_Pdct Counte…" at bounding box center [199, 254] width 62 height 15
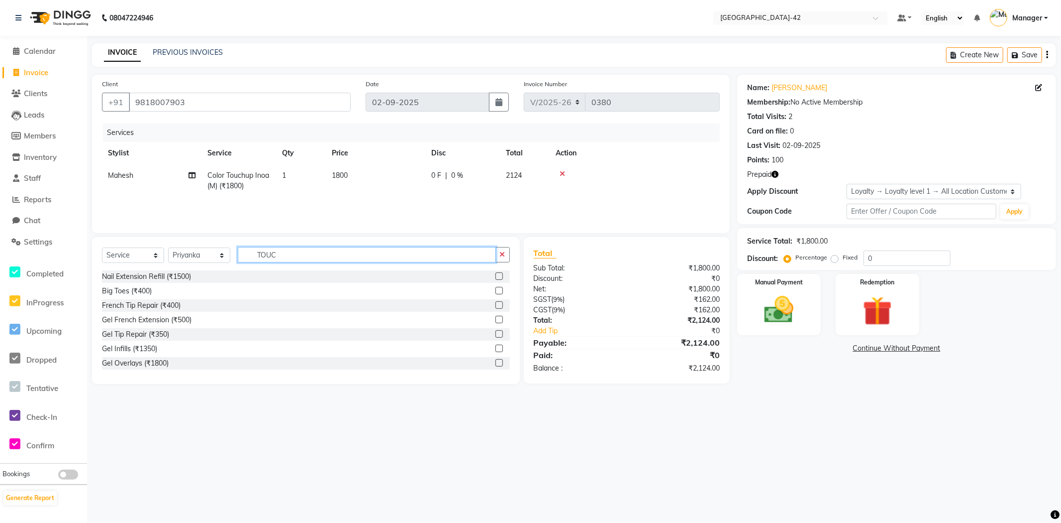
drag, startPoint x: 302, startPoint y: 254, endPoint x: 215, endPoint y: 245, distance: 86.6
click at [219, 248] on div "Select Service Product Membership Package Voucher Prepaid Gift Card Select Styl…" at bounding box center [306, 258] width 408 height 23
type input "EYE"
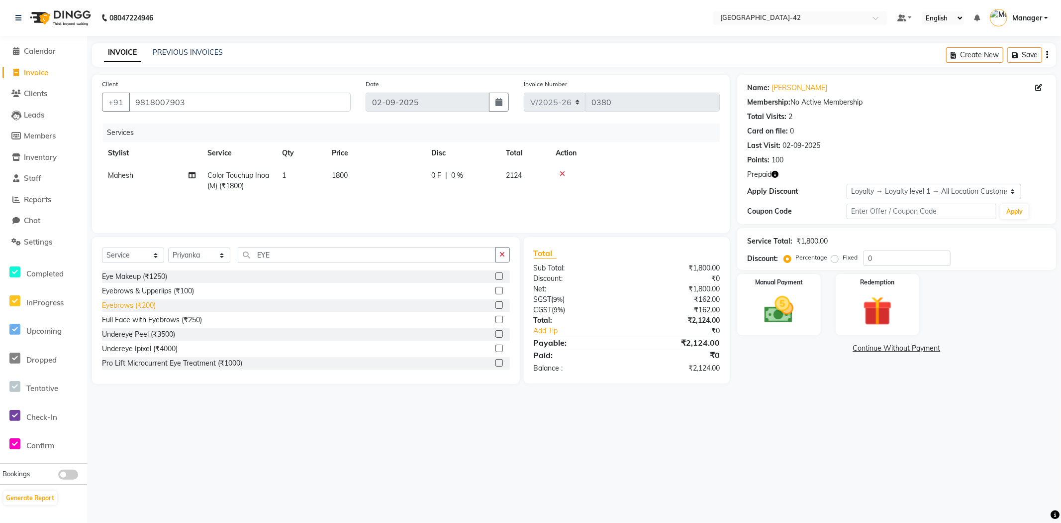
drag, startPoint x: 134, startPoint y: 300, endPoint x: 177, endPoint y: 302, distance: 42.3
click at [133, 300] on div "Eyebrows (₹200)" at bounding box center [129, 305] width 54 height 10
checkbox input "false"
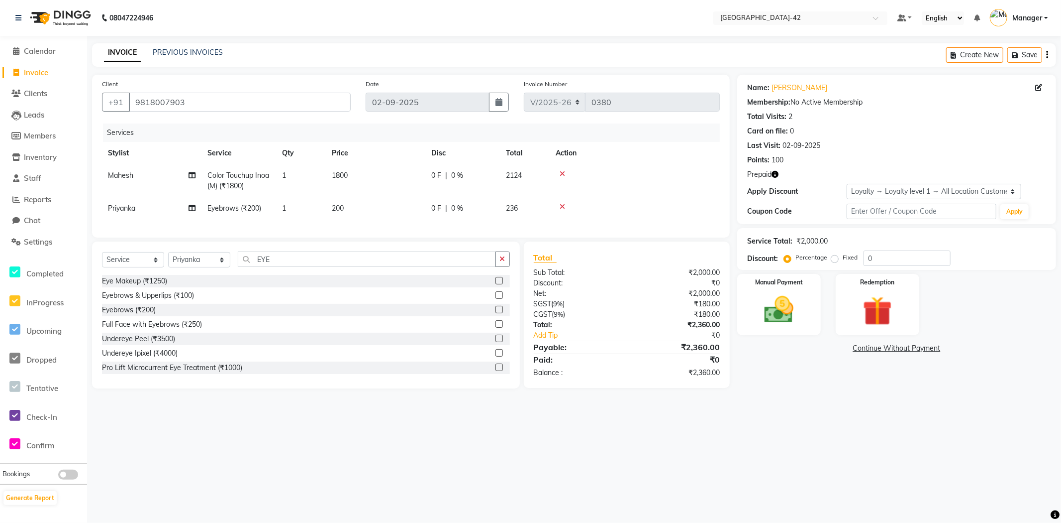
drag, startPoint x: 365, startPoint y: 213, endPoint x: 360, endPoint y: 214, distance: 5.1
click at [364, 213] on td "200" at bounding box center [376, 208] width 100 height 22
select select "88343"
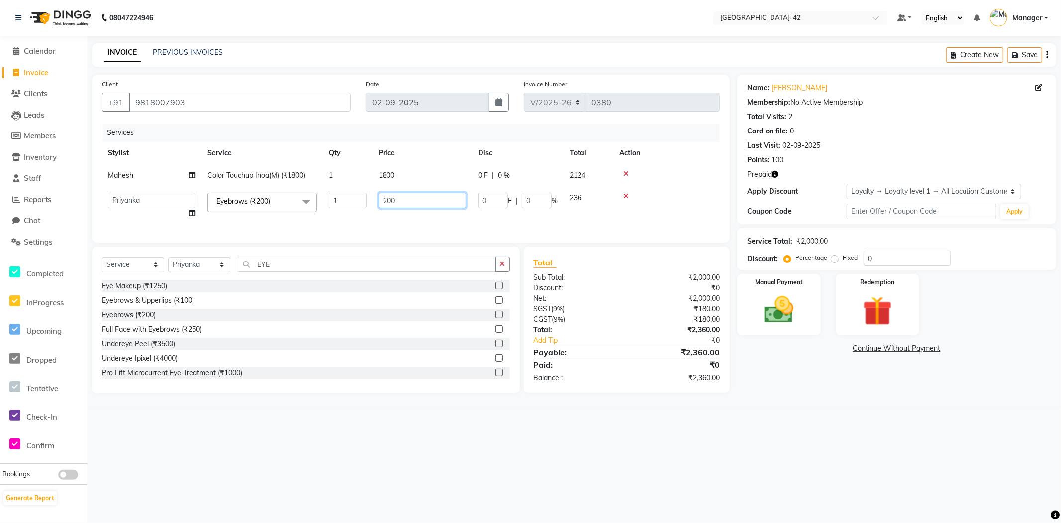
drag, startPoint x: 400, startPoint y: 201, endPoint x: 371, endPoint y: 205, distance: 29.6
click at [371, 205] on tr "Ajay Aman_Pdct Amjad_asst Ankit_asst Asif_BRB Basant_Pdct Counter_Sales Divya_M…" at bounding box center [411, 206] width 618 height 38
type input "100"
click at [605, 494] on div "08047224946 Select Location × Looks Golf Avenue, Gurgaon Sector-42 Default Pane…" at bounding box center [530, 261] width 1061 height 523
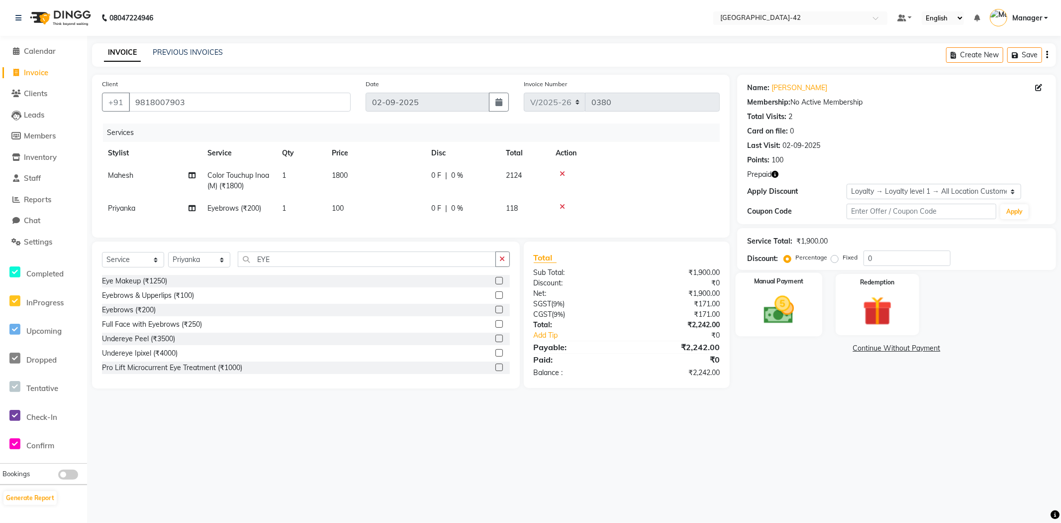
click at [804, 324] on div "Manual Payment" at bounding box center [779, 305] width 87 height 64
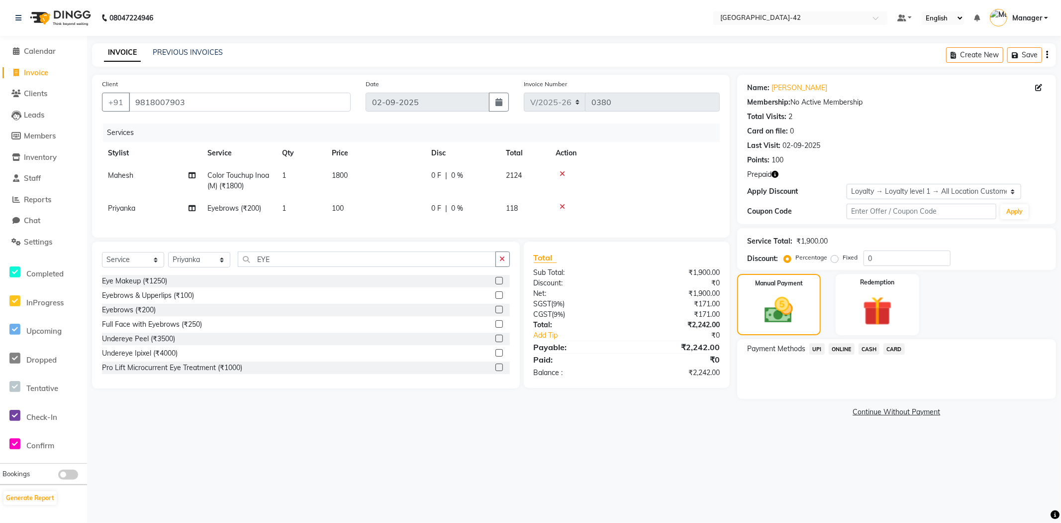
click at [892, 347] on span "CARD" at bounding box center [894, 348] width 21 height 11
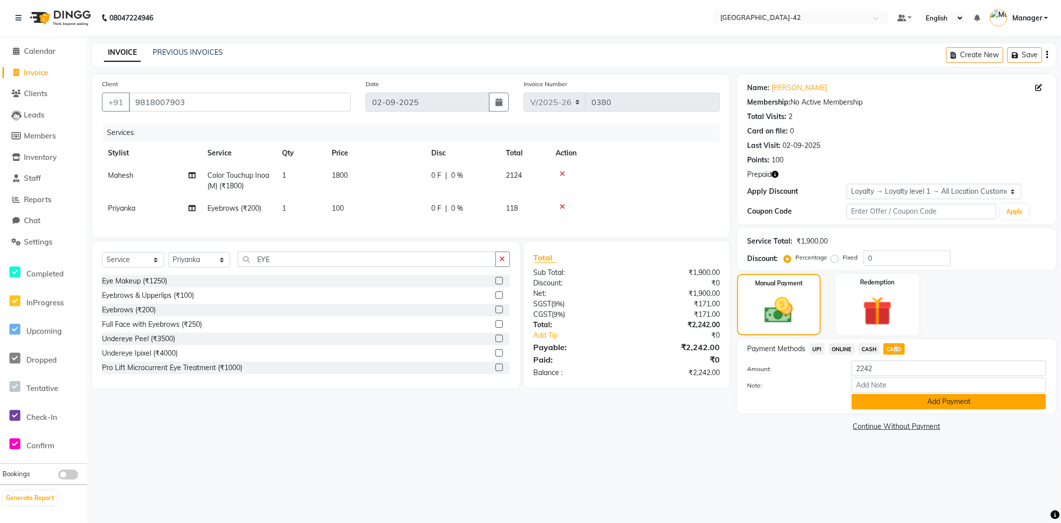
click at [916, 408] on button "Add Payment" at bounding box center [949, 401] width 195 height 15
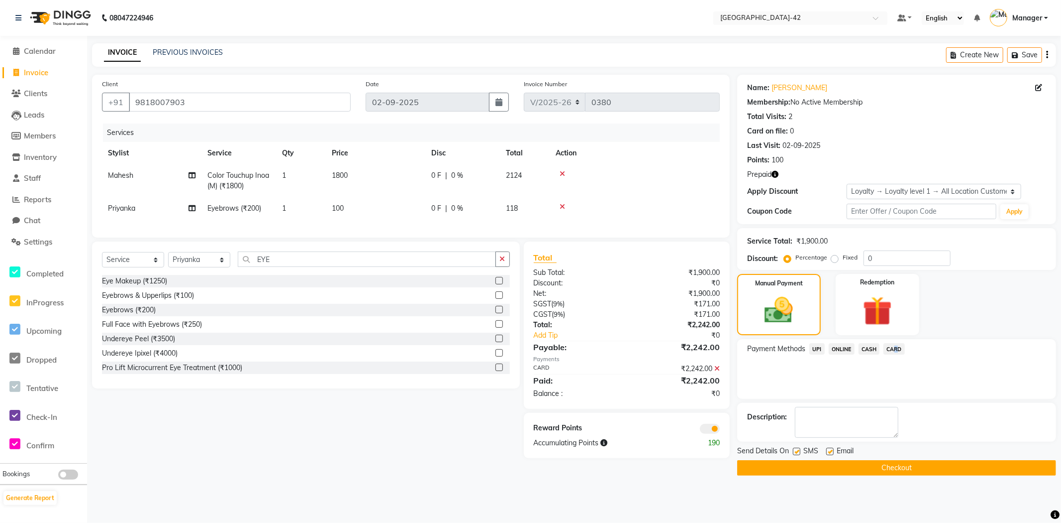
click at [774, 470] on button "Checkout" at bounding box center [897, 467] width 319 height 15
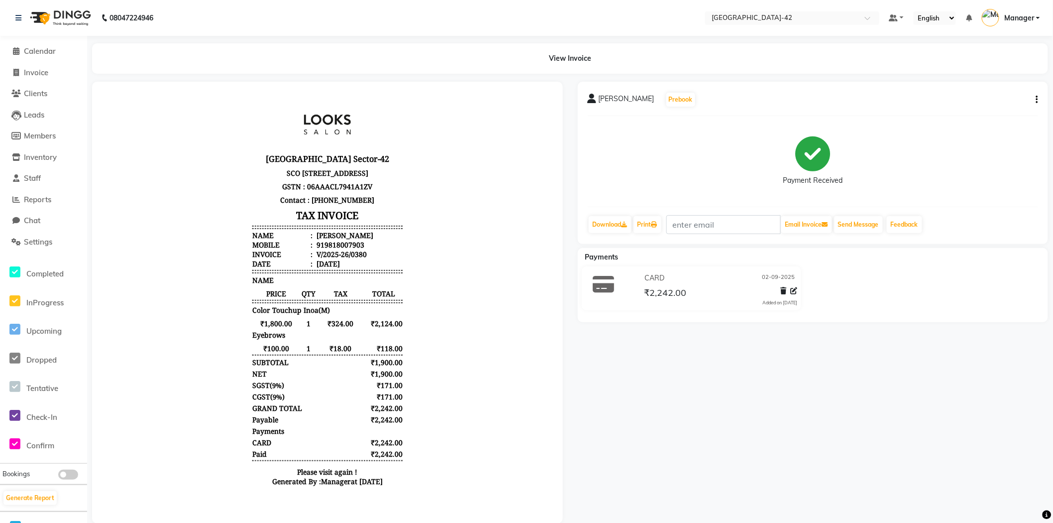
click at [52, 57] on li "Calendar" at bounding box center [43, 51] width 87 height 21
click at [33, 53] on span "Calendar" at bounding box center [40, 50] width 32 height 9
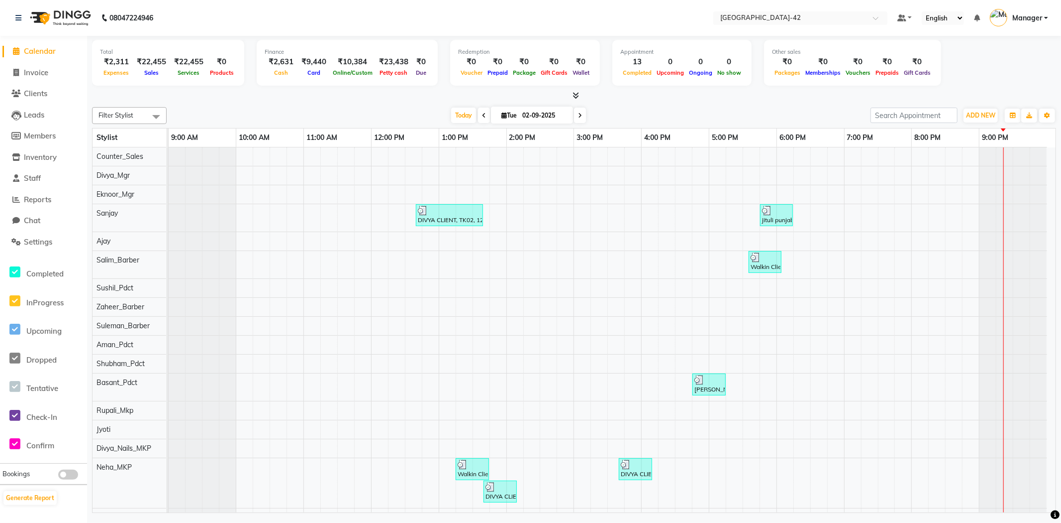
click at [52, 206] on li "Reports" at bounding box center [43, 199] width 87 height 21
click at [39, 199] on span "Reports" at bounding box center [37, 199] width 27 height 9
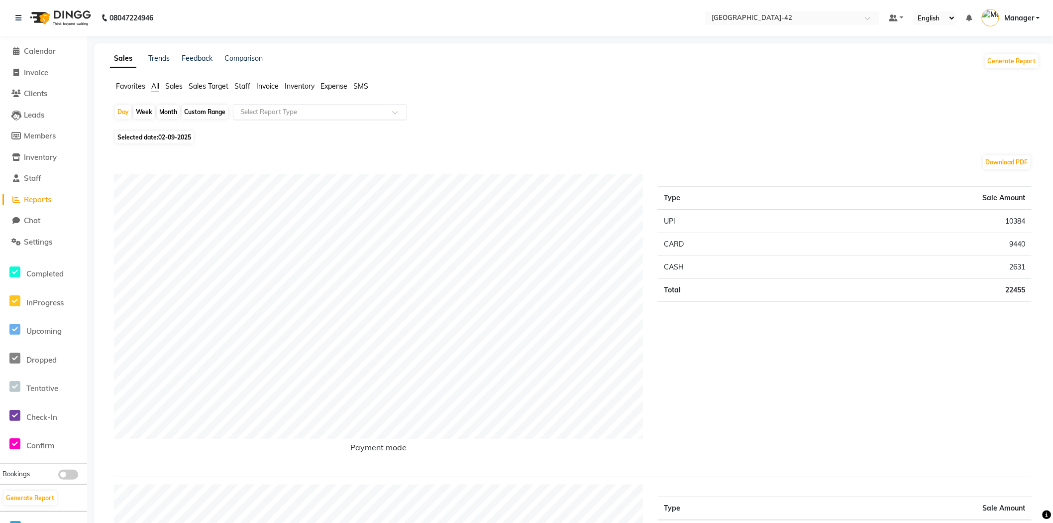
click at [359, 112] on input "text" at bounding box center [309, 112] width 143 height 10
drag, startPoint x: 31, startPoint y: 197, endPoint x: 27, endPoint y: 209, distance: 13.1
click at [27, 209] on li "Reports" at bounding box center [43, 199] width 87 height 21
click at [29, 203] on span "Reports" at bounding box center [37, 199] width 27 height 9
click at [362, 108] on input "text" at bounding box center [309, 112] width 143 height 10
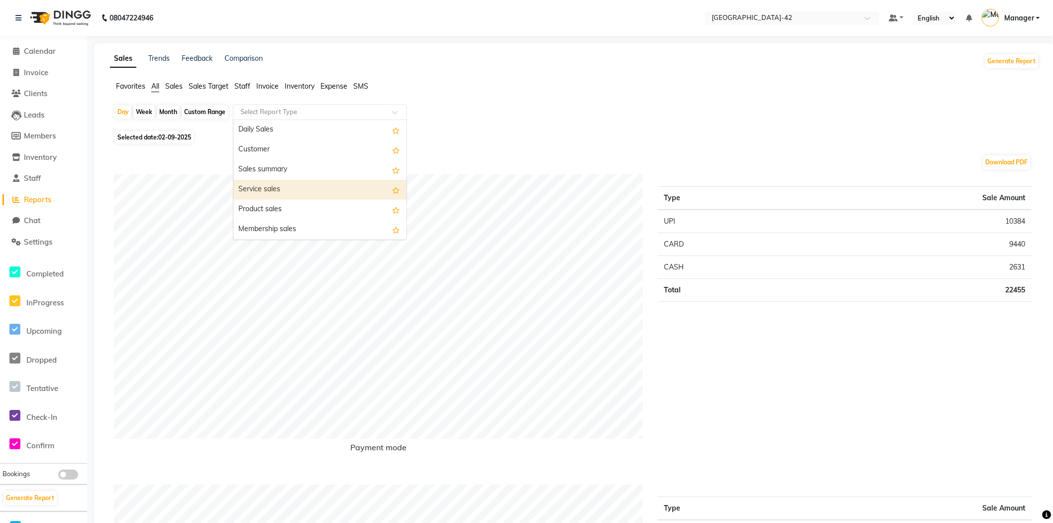
click at [42, 43] on li "Calendar" at bounding box center [43, 51] width 87 height 21
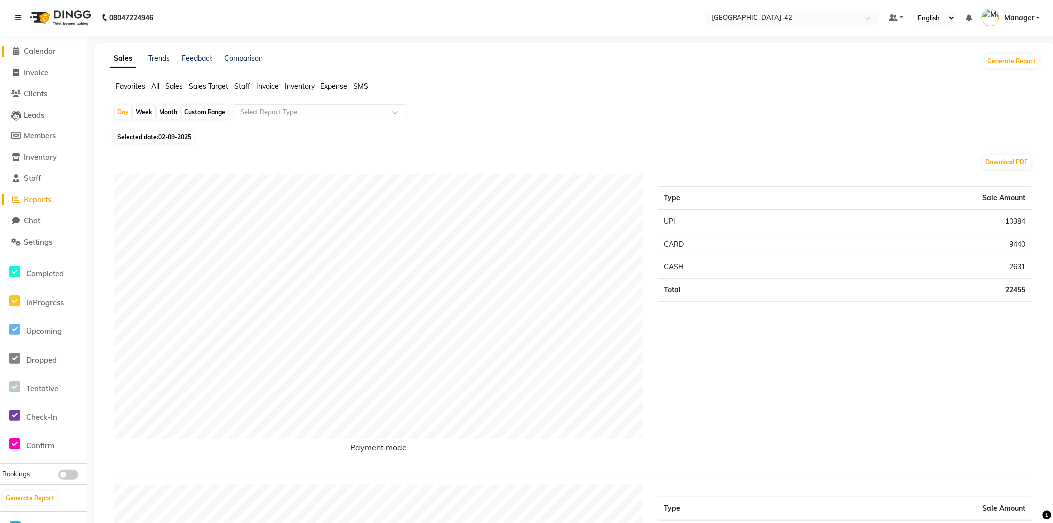
click at [39, 50] on span "Calendar" at bounding box center [40, 50] width 32 height 9
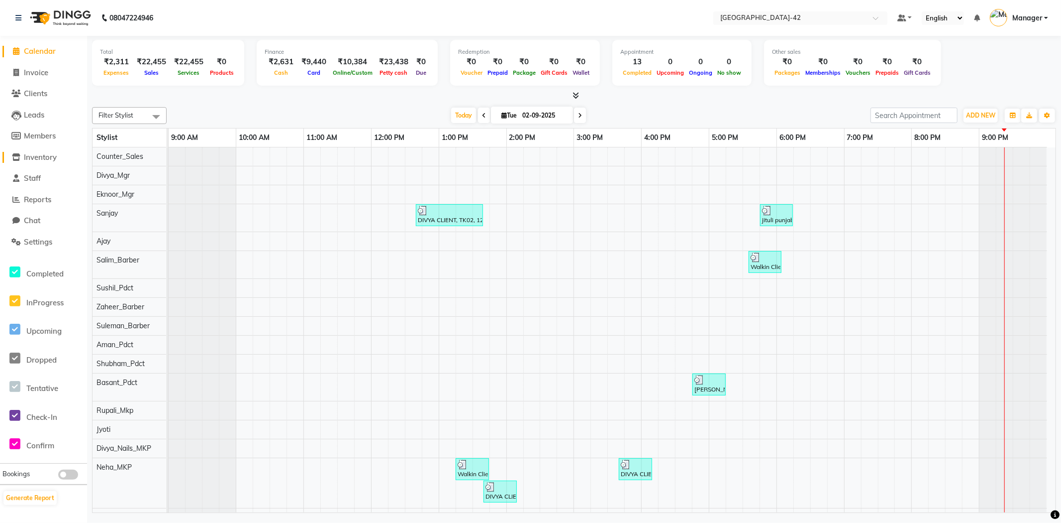
click at [36, 154] on span "Inventory" at bounding box center [40, 156] width 33 height 9
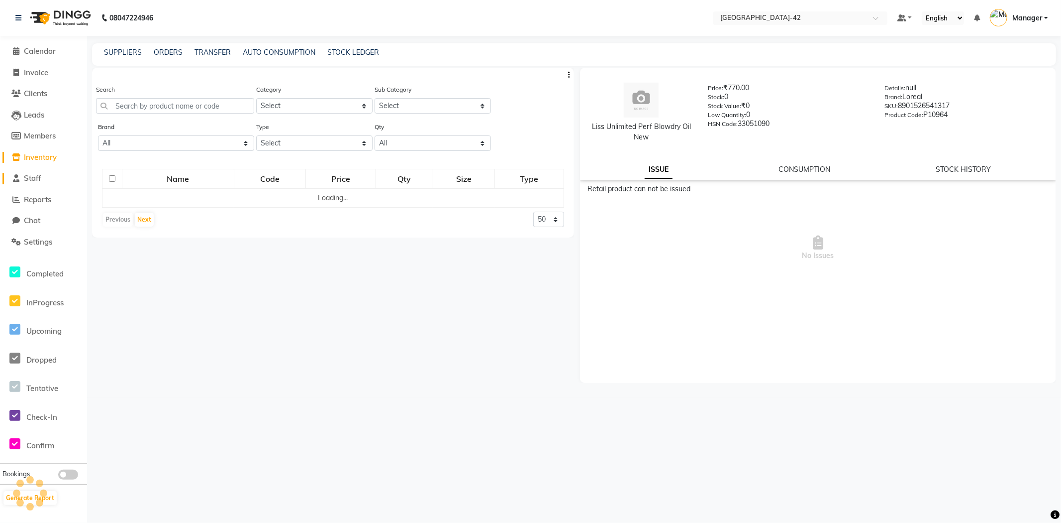
drag, startPoint x: 48, startPoint y: 180, endPoint x: 42, endPoint y: 178, distance: 6.3
click at [47, 180] on link "Staff" at bounding box center [43, 178] width 82 height 11
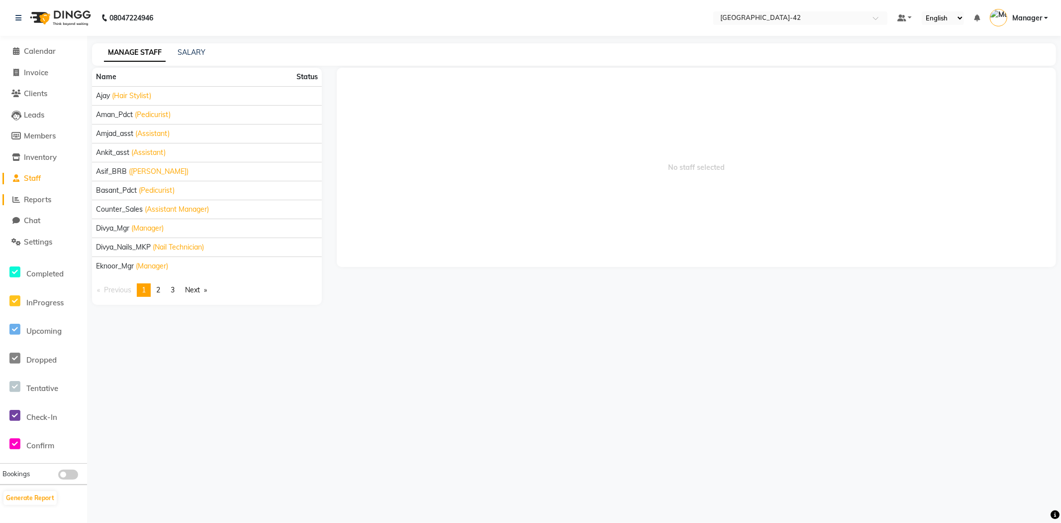
click at [40, 195] on span "Reports" at bounding box center [37, 199] width 27 height 9
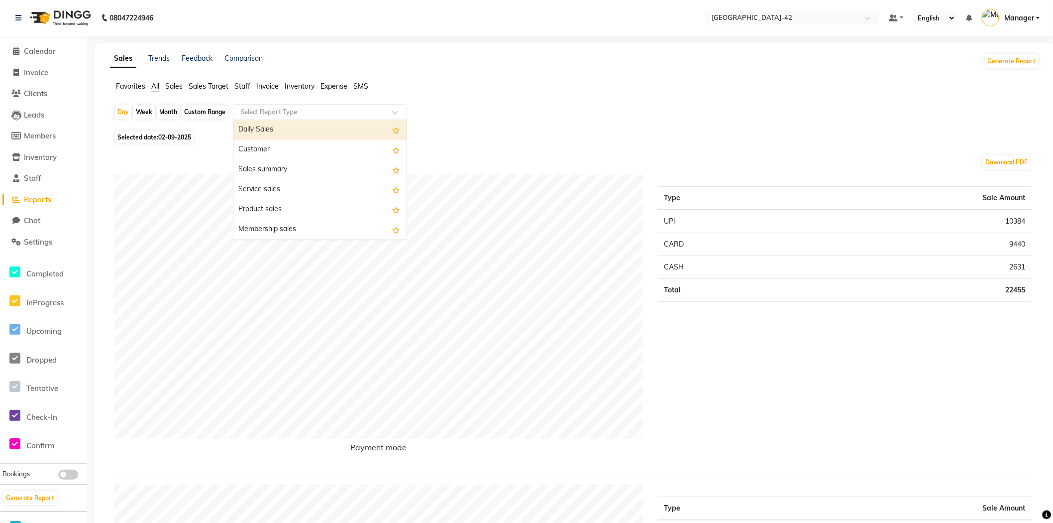
click at [269, 110] on input "text" at bounding box center [309, 112] width 143 height 10
click at [267, 133] on div "Daily Sales" at bounding box center [319, 130] width 173 height 20
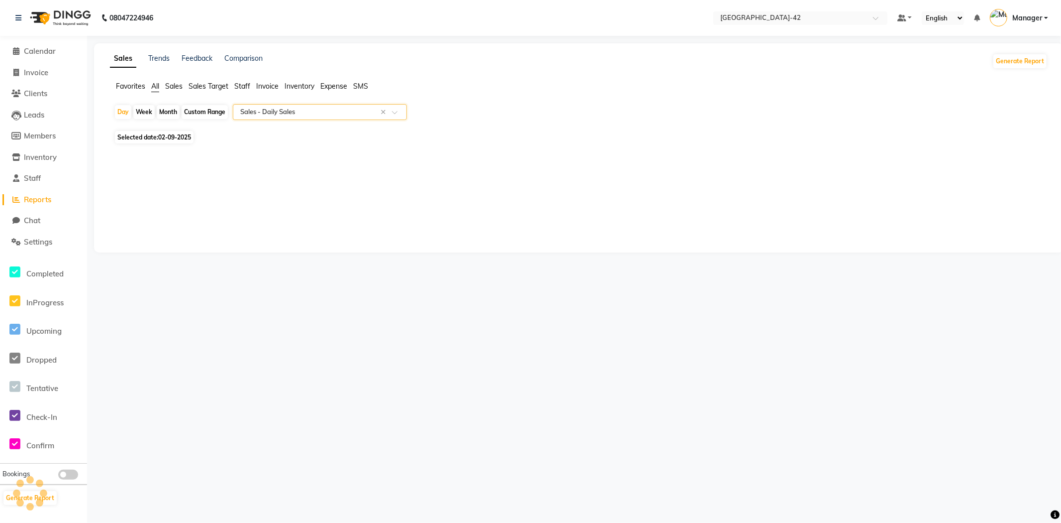
select select "full_report"
select select "csv"
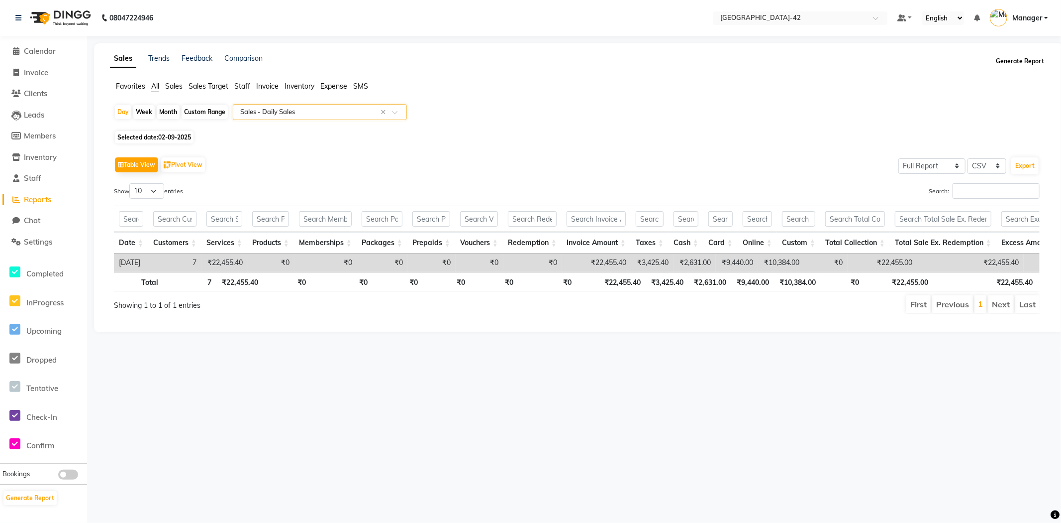
click at [1026, 63] on button "Generate Report" at bounding box center [1020, 61] width 53 height 14
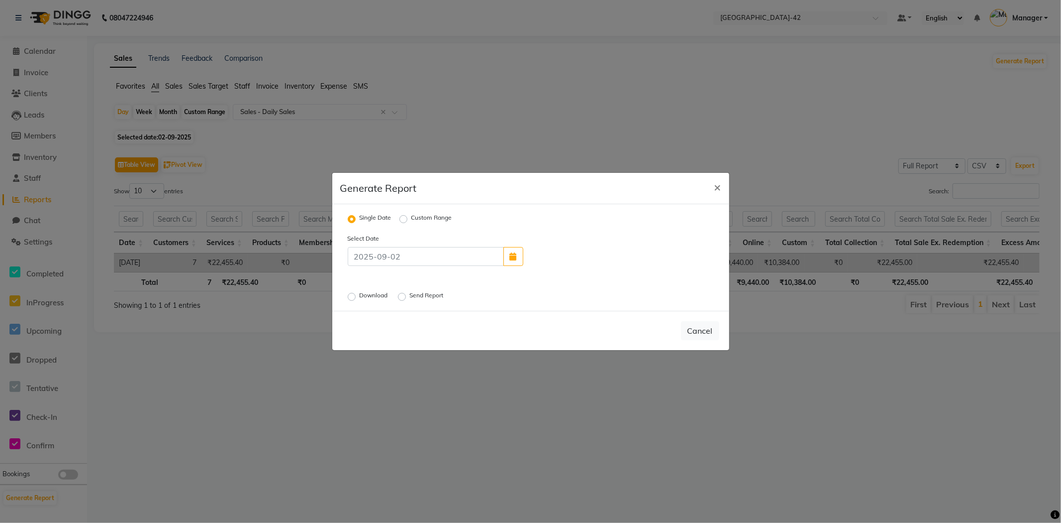
click at [357, 296] on div "Download" at bounding box center [369, 297] width 42 height 12
drag, startPoint x: 347, startPoint y: 296, endPoint x: 353, endPoint y: 299, distance: 6.9
click at [360, 297] on label "Download" at bounding box center [375, 297] width 30 height 12
click at [350, 297] on input "Download" at bounding box center [353, 296] width 7 height 7
radio input "true"
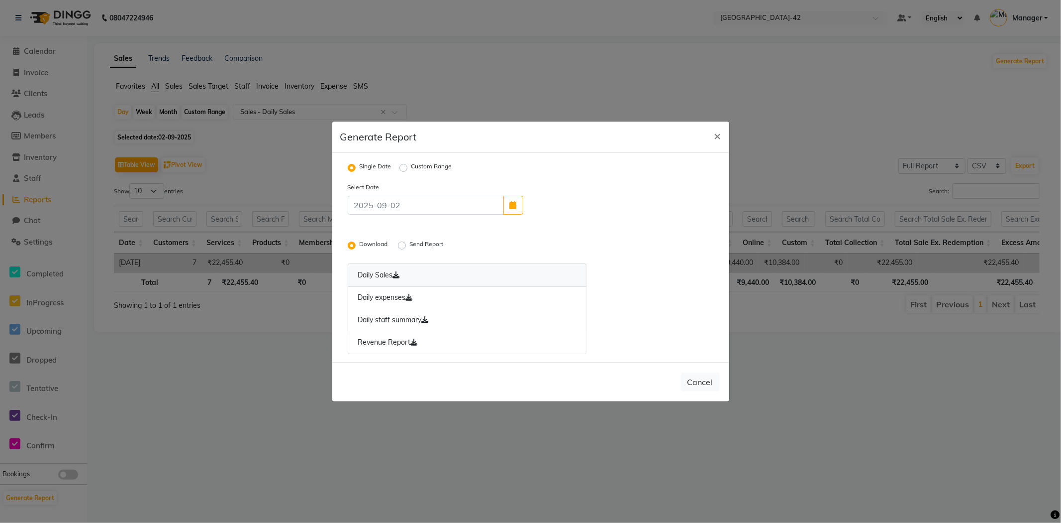
click at [435, 279] on link "Daily Sales" at bounding box center [467, 274] width 239 height 23
click at [408, 244] on div "Send Report" at bounding box center [422, 245] width 48 height 12
click at [410, 248] on label "Send Report" at bounding box center [428, 245] width 36 height 12
click at [404, 248] on input "Send Report" at bounding box center [403, 245] width 7 height 7
radio input "true"
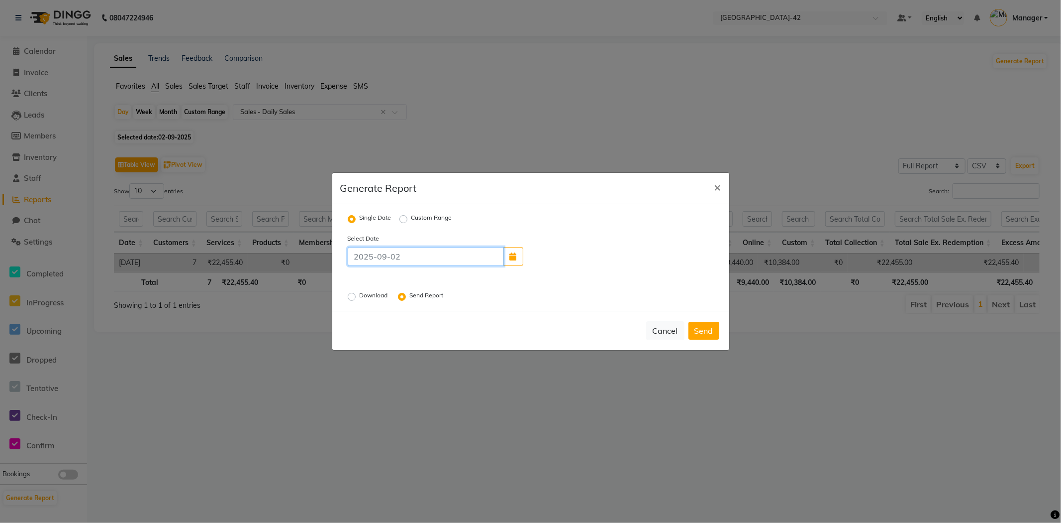
click at [385, 264] on input at bounding box center [426, 256] width 156 height 19
click at [673, 301] on div "Select Date Download Send Report" at bounding box center [530, 268] width 381 height 70
click at [519, 259] on button "button" at bounding box center [514, 256] width 20 height 19
select select "9"
click at [498, 281] on div "Select Date Aug Sep 2025 Mo Tu We Th Fr Sa Su 1 2 3 4 5 6 7 8 9 10 11 12 13 14 …" at bounding box center [530, 268] width 381 height 70
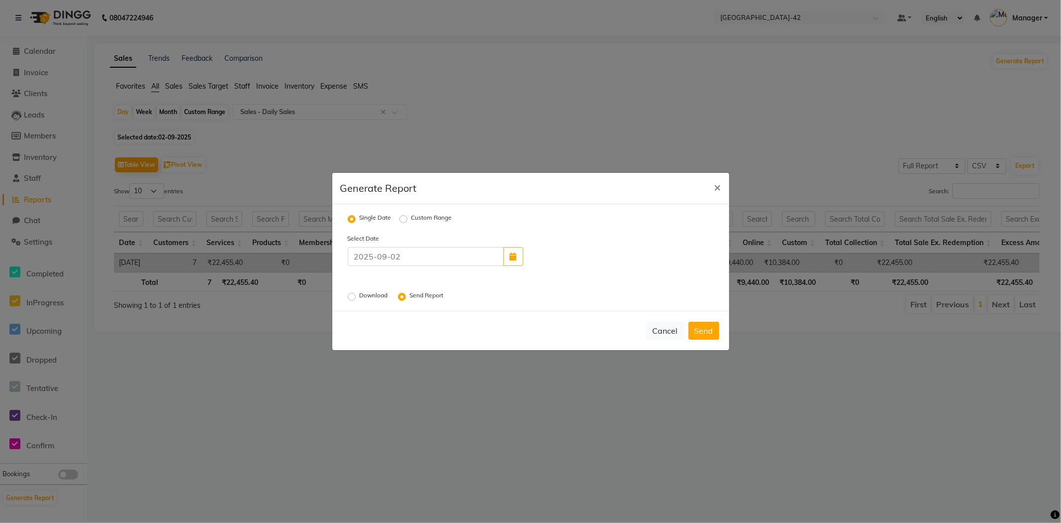
click at [410, 219] on div "Custom Range" at bounding box center [426, 219] width 53 height 12
click at [311, 123] on ngb-modal-window "Generate Report × Single Date Custom Range Select Date Download Send Report Can…" at bounding box center [530, 261] width 1061 height 523
click at [717, 191] on span "×" at bounding box center [718, 186] width 7 height 15
radio input "false"
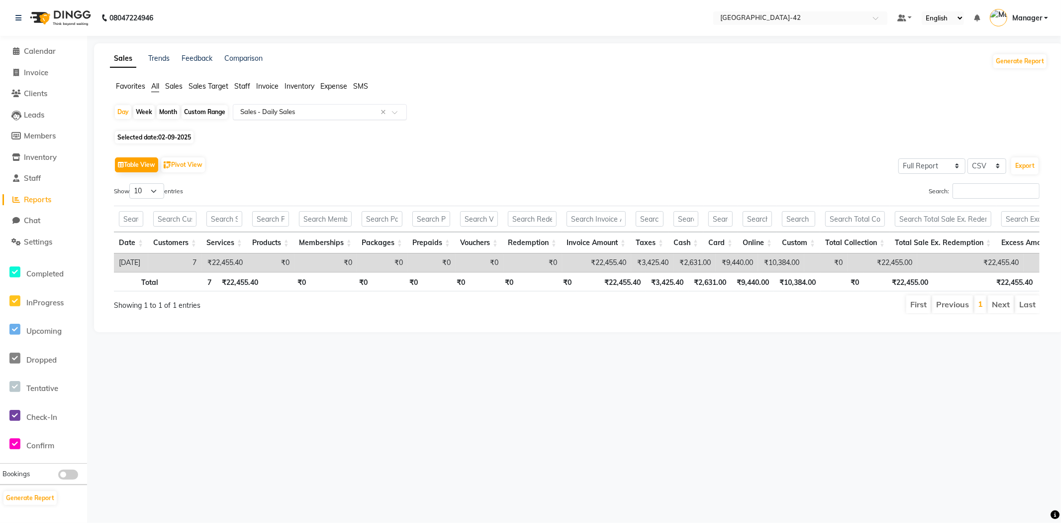
click at [393, 115] on span at bounding box center [398, 115] width 12 height 10
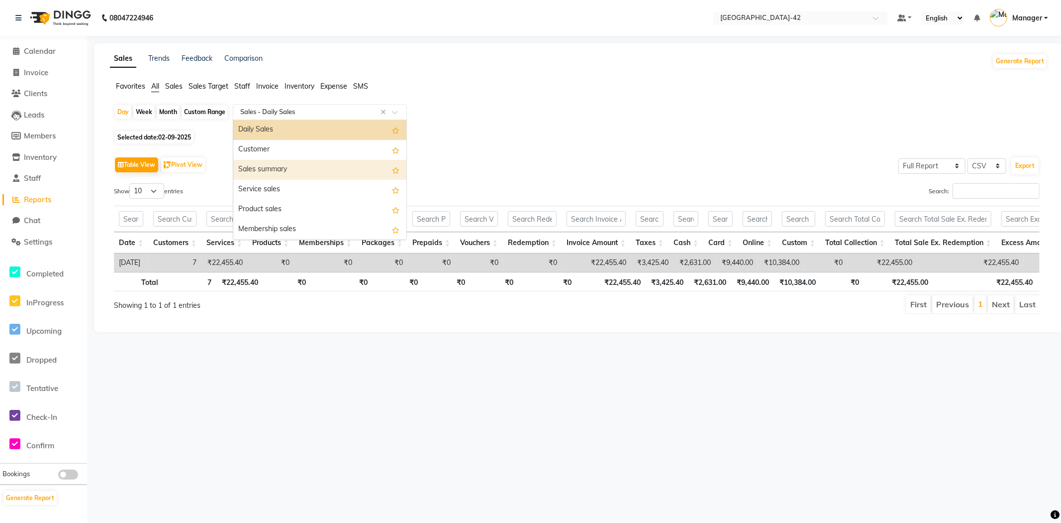
click at [353, 173] on div "Sales summary" at bounding box center [319, 170] width 173 height 20
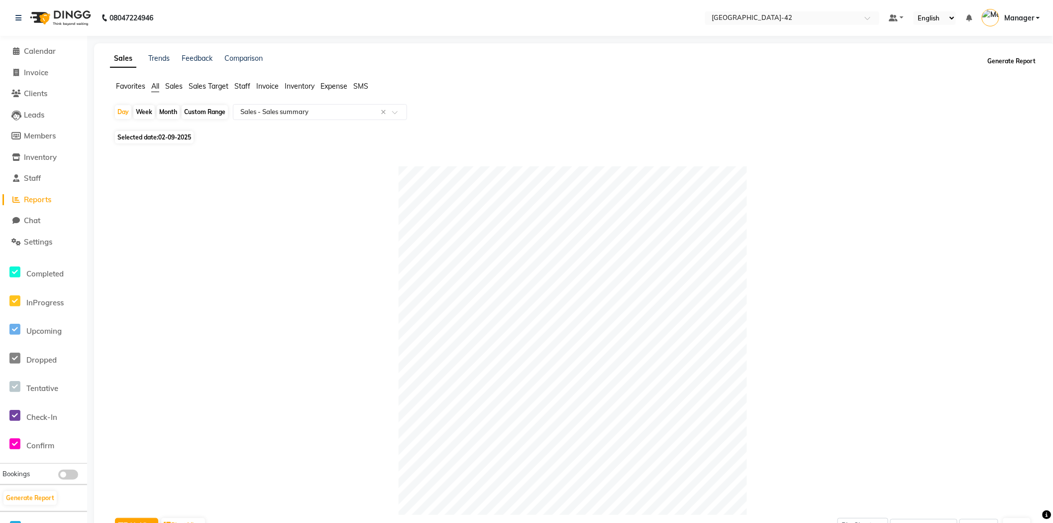
click at [1020, 55] on button "Generate Report" at bounding box center [1011, 61] width 53 height 14
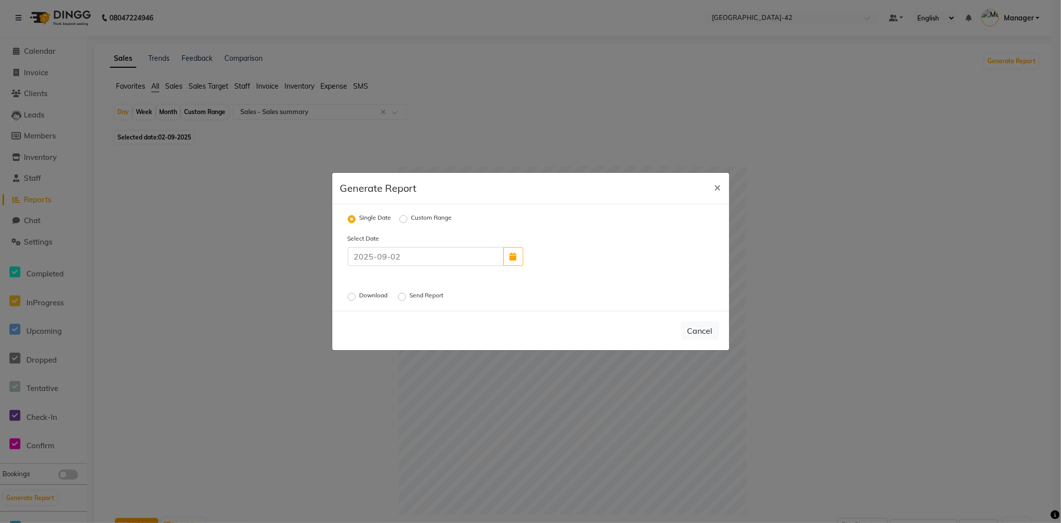
click at [360, 297] on label "Download" at bounding box center [375, 297] width 30 height 12
click at [353, 297] on input "Download" at bounding box center [353, 296] width 7 height 7
radio input "true"
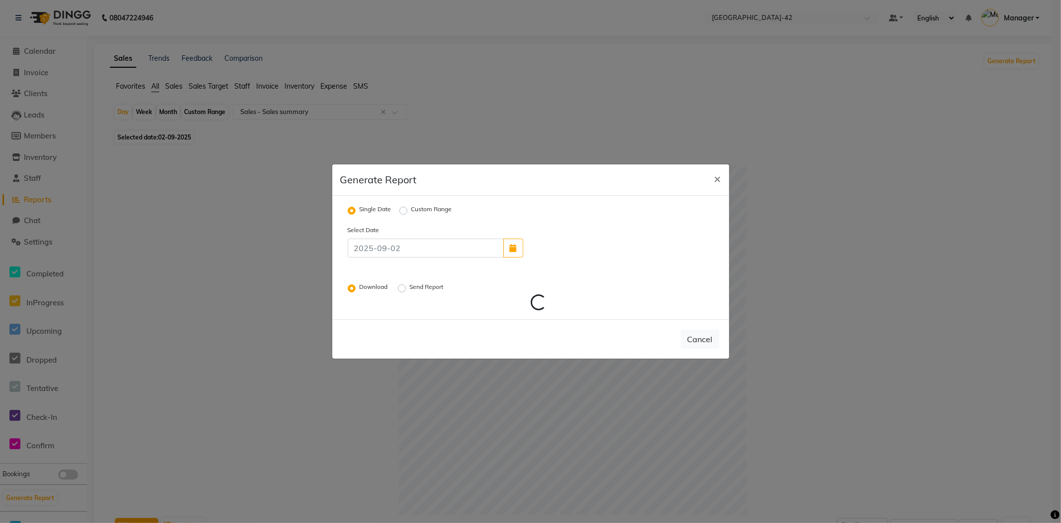
click at [410, 289] on label "Send Report" at bounding box center [428, 288] width 36 height 12
click at [404, 289] on input "Send Report" at bounding box center [403, 288] width 7 height 7
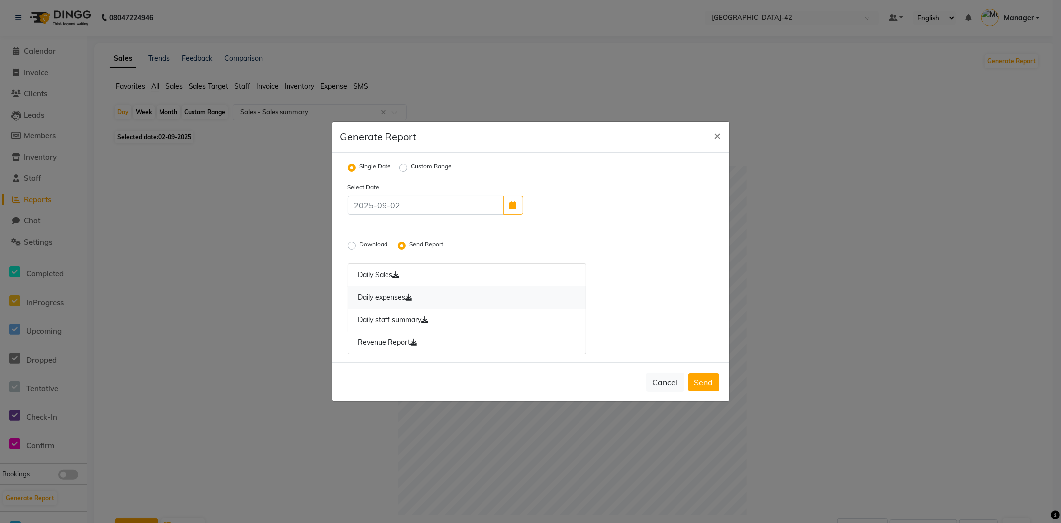
click at [364, 296] on link "Daily expenses" at bounding box center [467, 297] width 239 height 23
click at [387, 317] on link "Daily staff summary" at bounding box center [467, 320] width 239 height 23
click at [388, 344] on link "Revenue Report" at bounding box center [467, 342] width 239 height 23
click at [707, 385] on button "Send" at bounding box center [704, 382] width 31 height 18
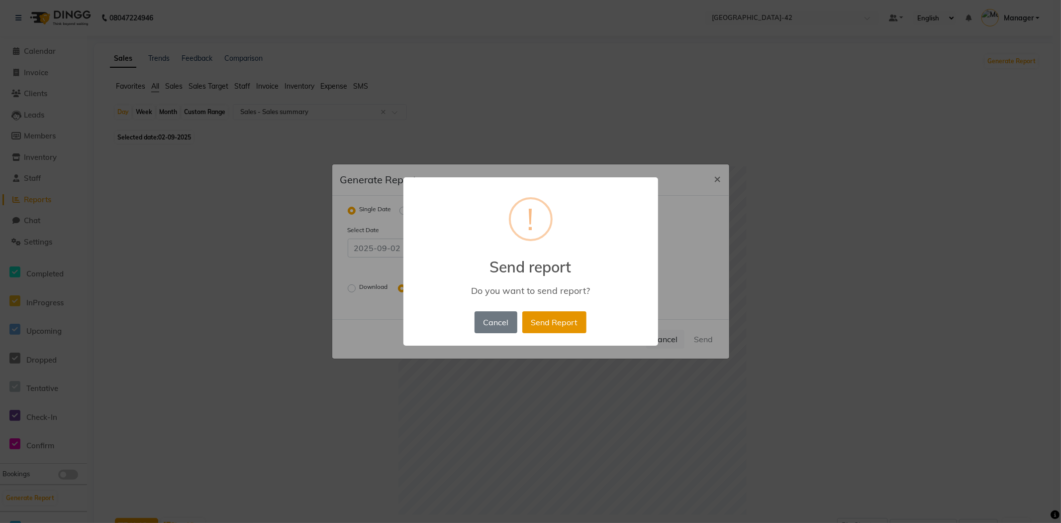
click at [554, 318] on button "Send Report" at bounding box center [555, 322] width 64 height 22
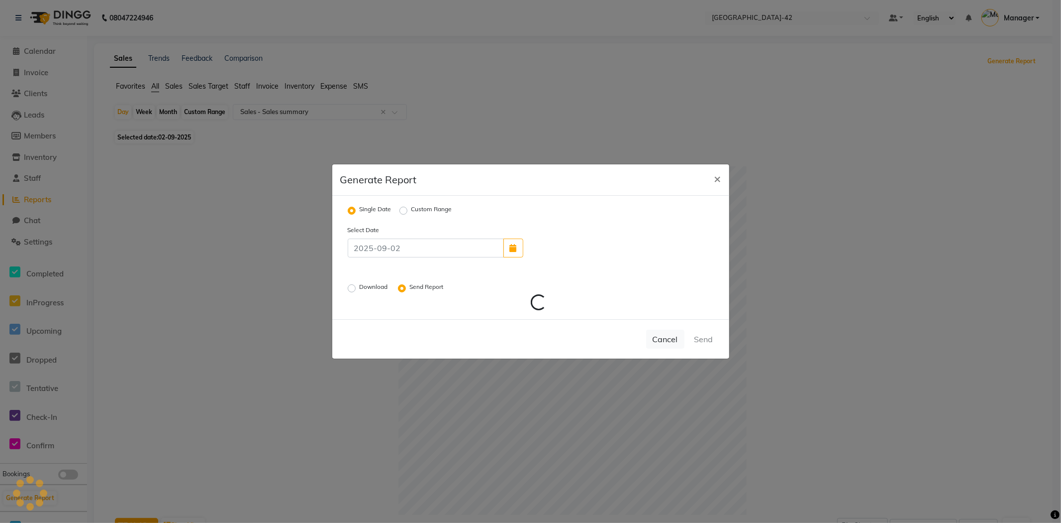
radio input "false"
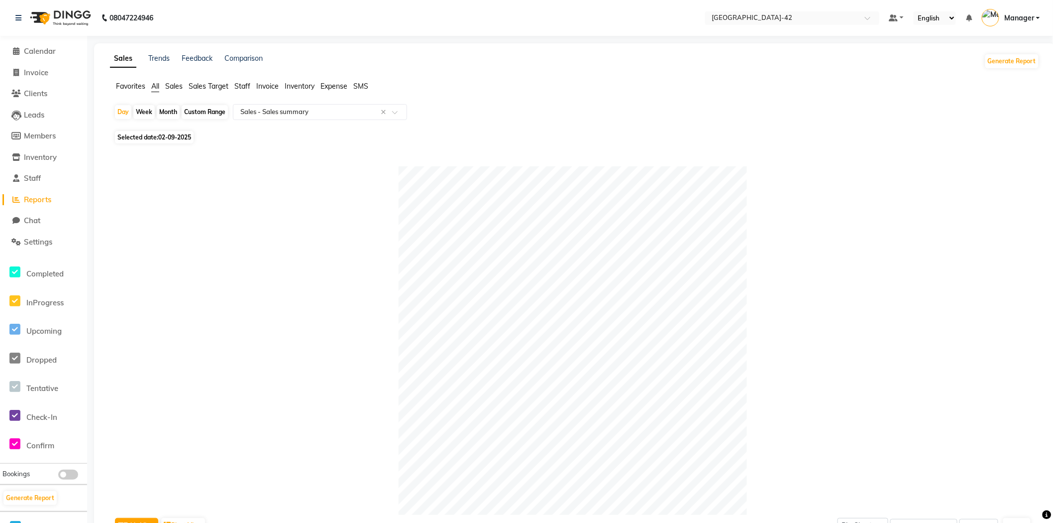
click at [967, 70] on div "Sales Trends Feedback Comparison Generate Report Favorites All Sales Sales Targ…" at bounding box center [574, 441] width 961 height 796
click at [28, 50] on span "Calendar" at bounding box center [40, 50] width 32 height 9
